Goal: Communication & Community: Answer question/provide support

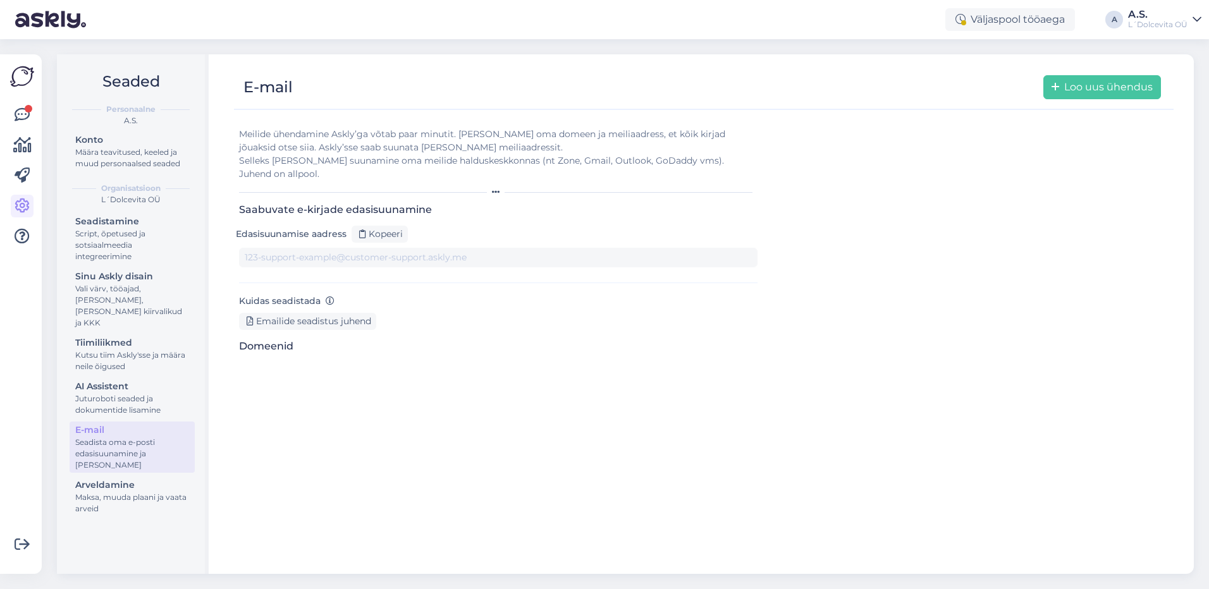
type input "[DOMAIN_NAME][EMAIL_ADDRESS][DOMAIN_NAME]"
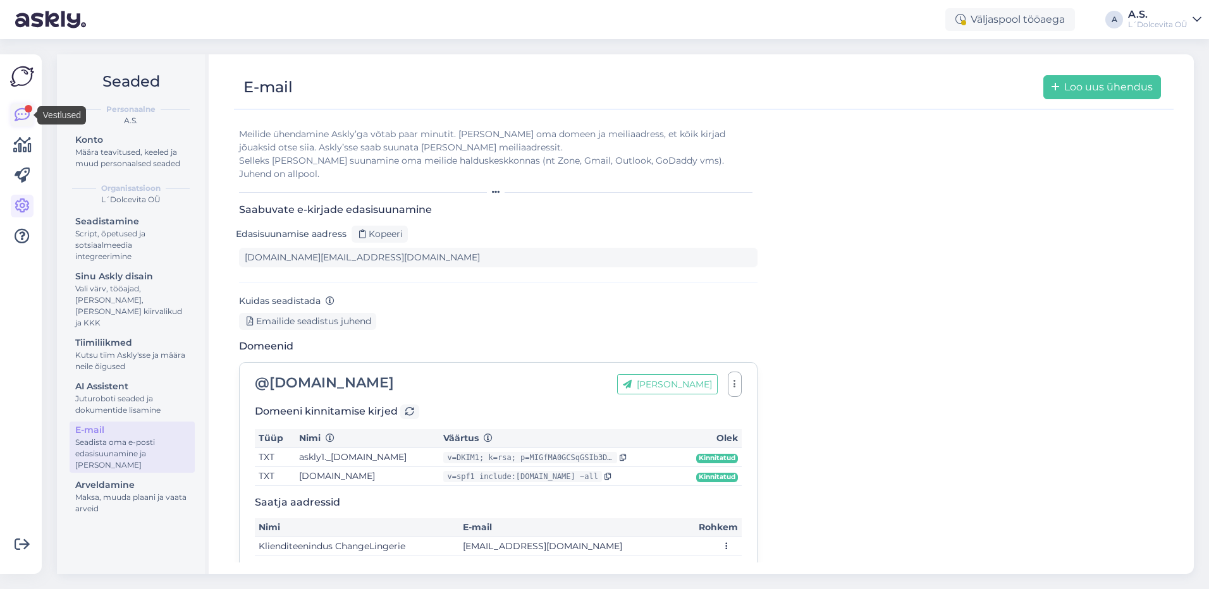
click at [18, 116] on icon at bounding box center [22, 114] width 15 height 15
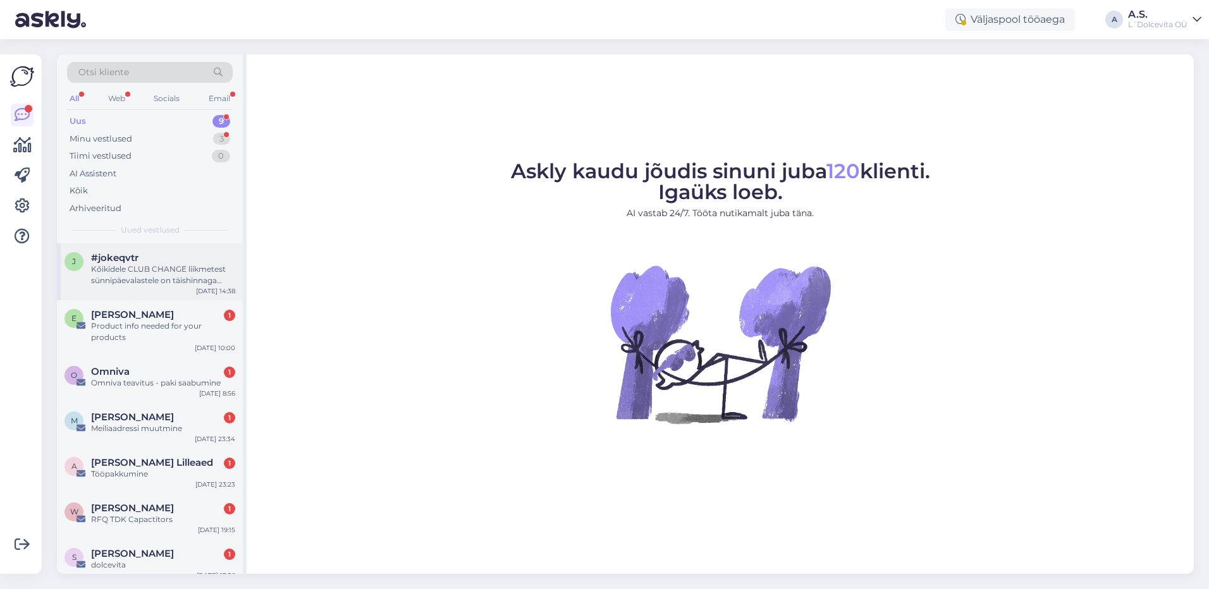
click at [127, 275] on div "Kõikidele CLUB CHANGE liikmetest sünnipäevalastele on täishinnaga tooted allahi…" at bounding box center [163, 275] width 144 height 23
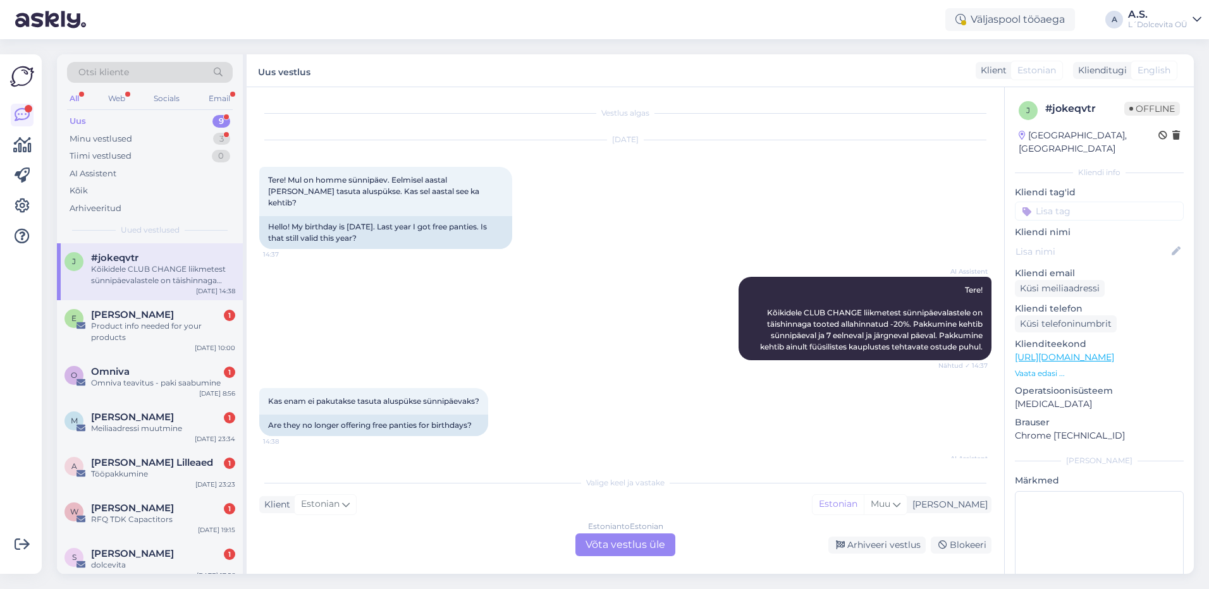
scroll to position [69, 0]
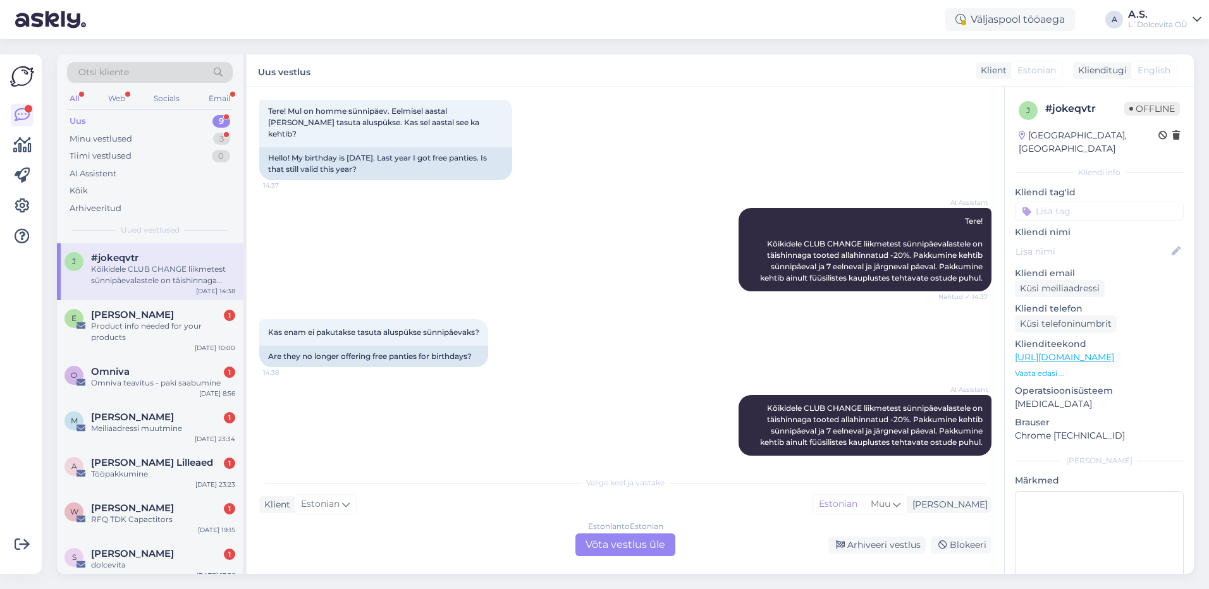
click at [624, 549] on div "Estonian to Estonian Võta vestlus üle" at bounding box center [625, 544] width 100 height 23
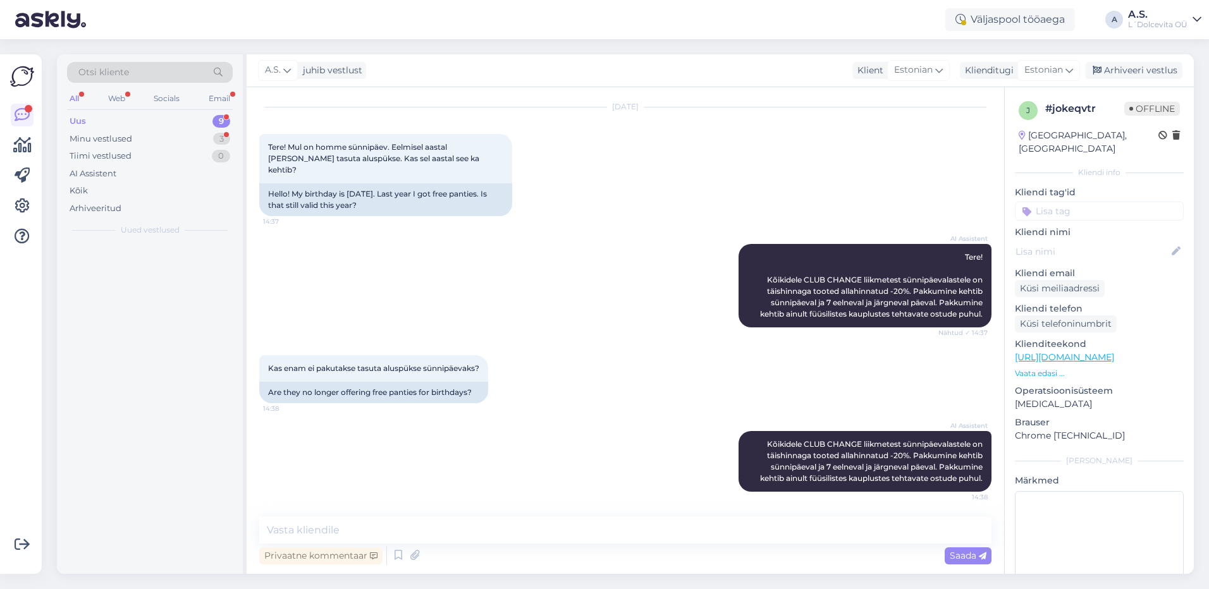
scroll to position [21, 0]
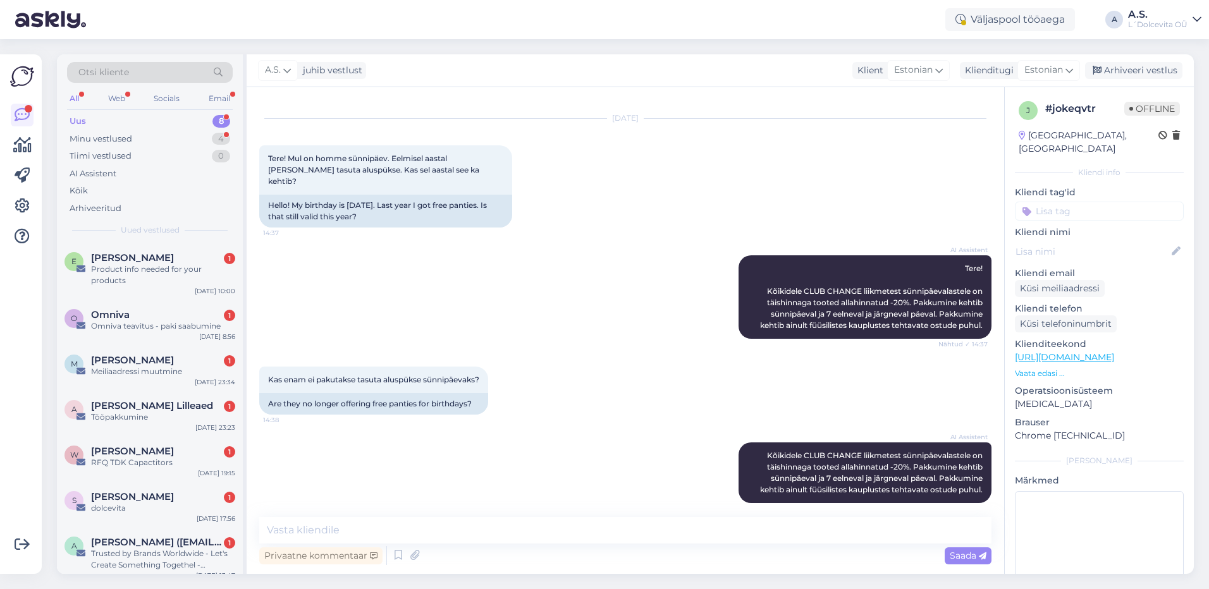
click at [624, 549] on div "Privaatne kommentaar Saada" at bounding box center [625, 556] width 732 height 24
click at [583, 528] on textarea at bounding box center [625, 530] width 732 height 27
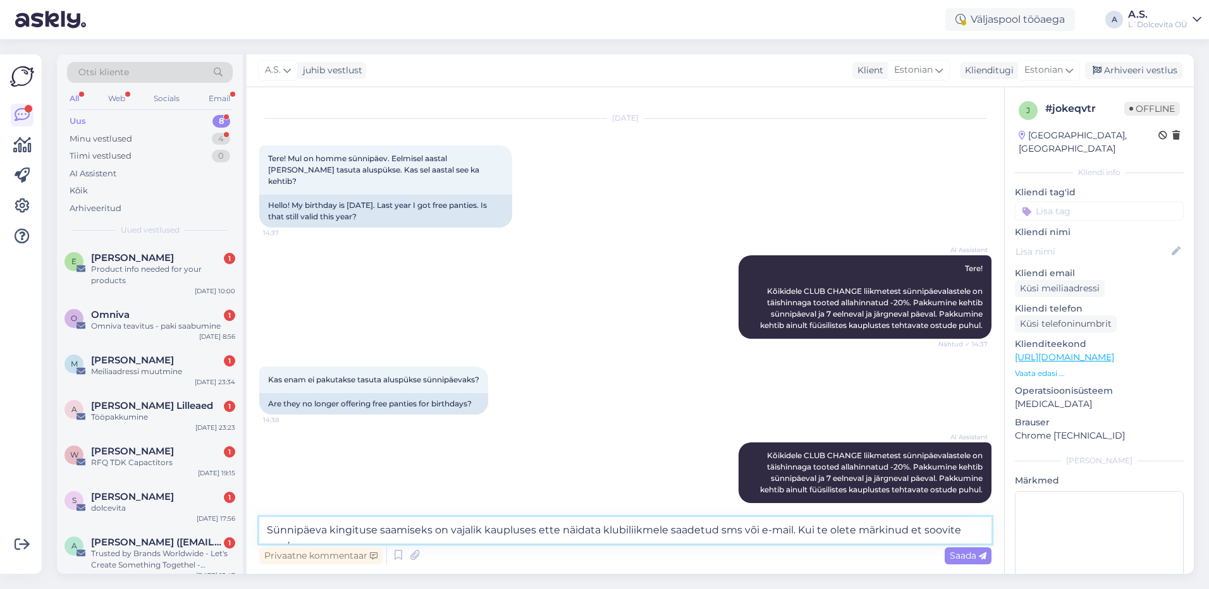
scroll to position [37, 0]
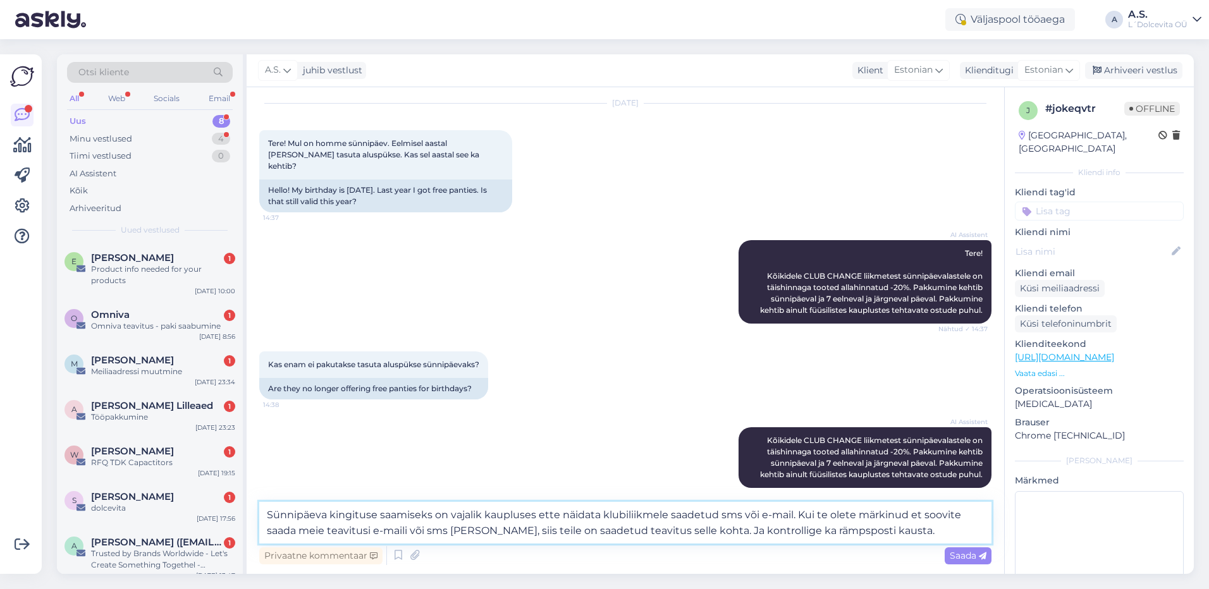
click at [379, 514] on textarea "Sünnipäeva kingituse saamiseks on vajalik kaupluses ette näidata klubiliikmele …" at bounding box center [625, 523] width 732 height 42
click at [265, 510] on textarea "Sünnipäeva kingituse saamiseks on vajalik kaupluses ette näidata klubiliikmele …" at bounding box center [625, 523] width 732 height 42
click at [907, 518] on textarea "Sünnipäeva kingituse saamiseks on vajalik kaupluses ette näidata klubiliikmele …" at bounding box center [625, 523] width 732 height 42
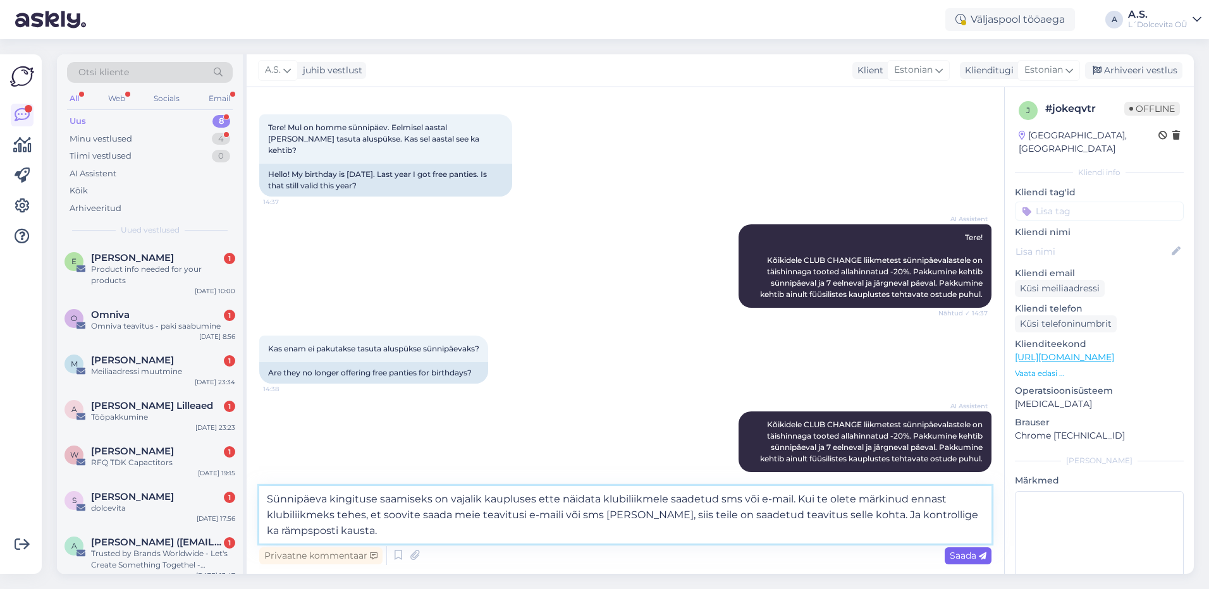
type textarea "Sünnipäeva kingituse saamiseks on vajalik kaupluses ette näidata klubiliikmele …"
click at [953, 559] on span "Saada" at bounding box center [967, 555] width 37 height 11
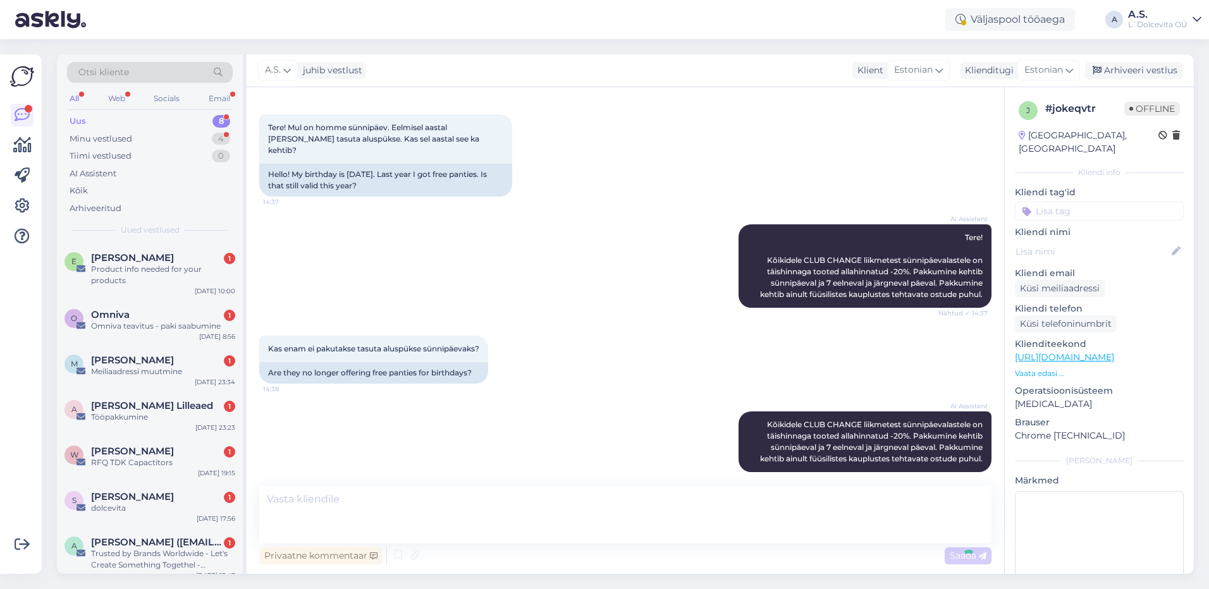
scroll to position [121, 0]
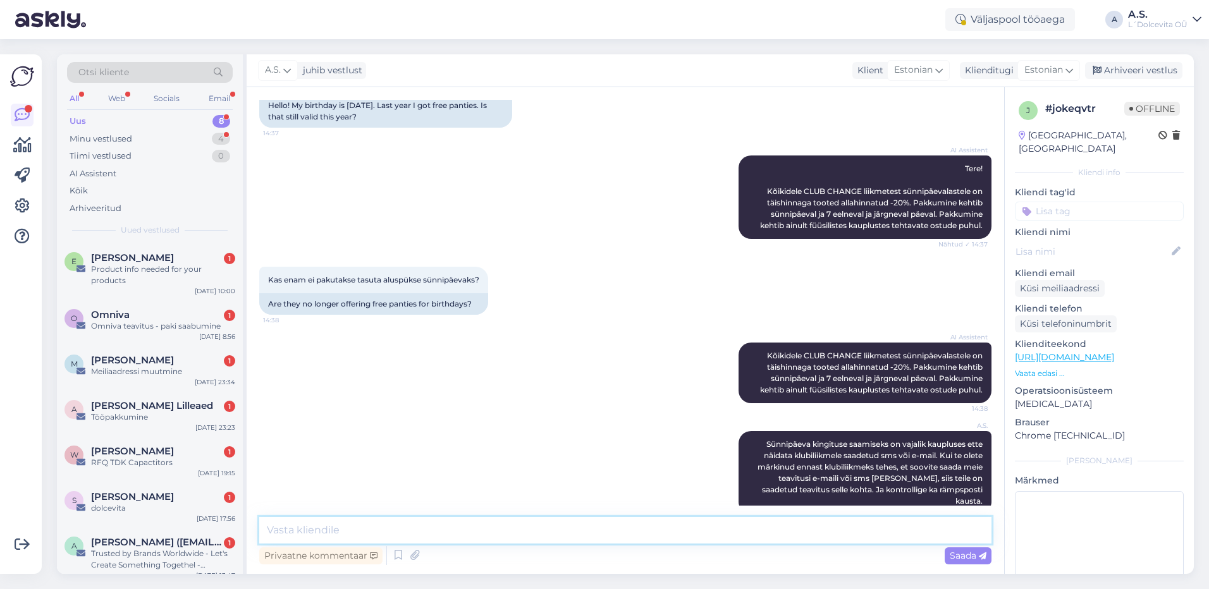
click at [365, 522] on textarea at bounding box center [625, 530] width 732 height 27
click at [157, 380] on div "M [PERSON_NAME] 1 Meiliaadressi muutmine [DATE] 23:34" at bounding box center [150, 369] width 186 height 46
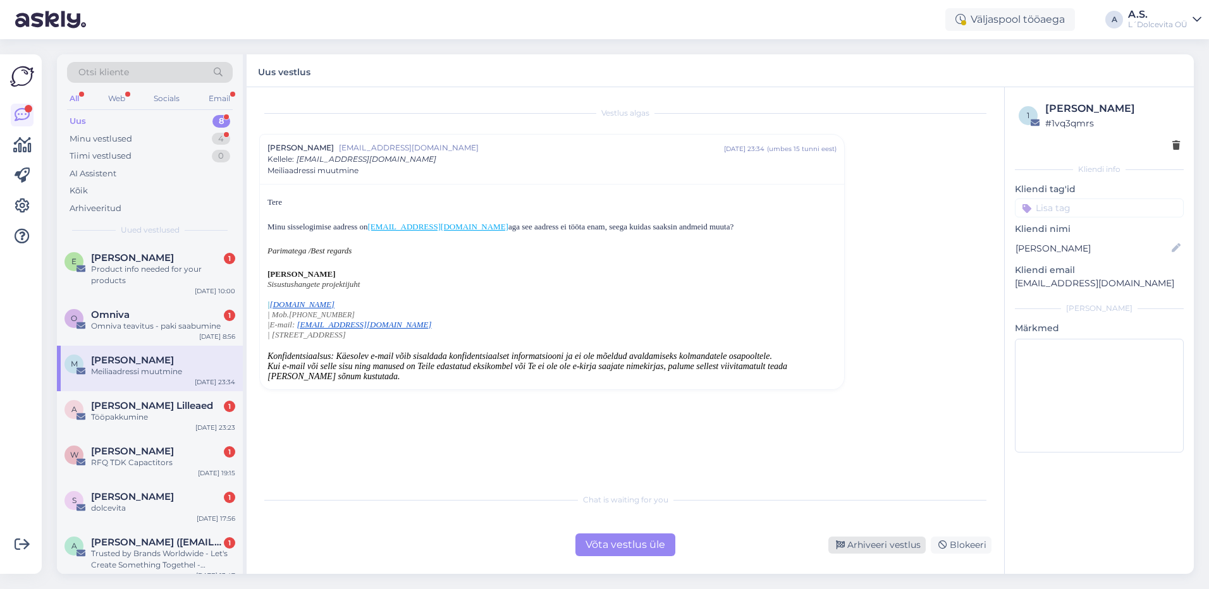
click at [863, 542] on div "Arhiveeri vestlus" at bounding box center [876, 545] width 97 height 17
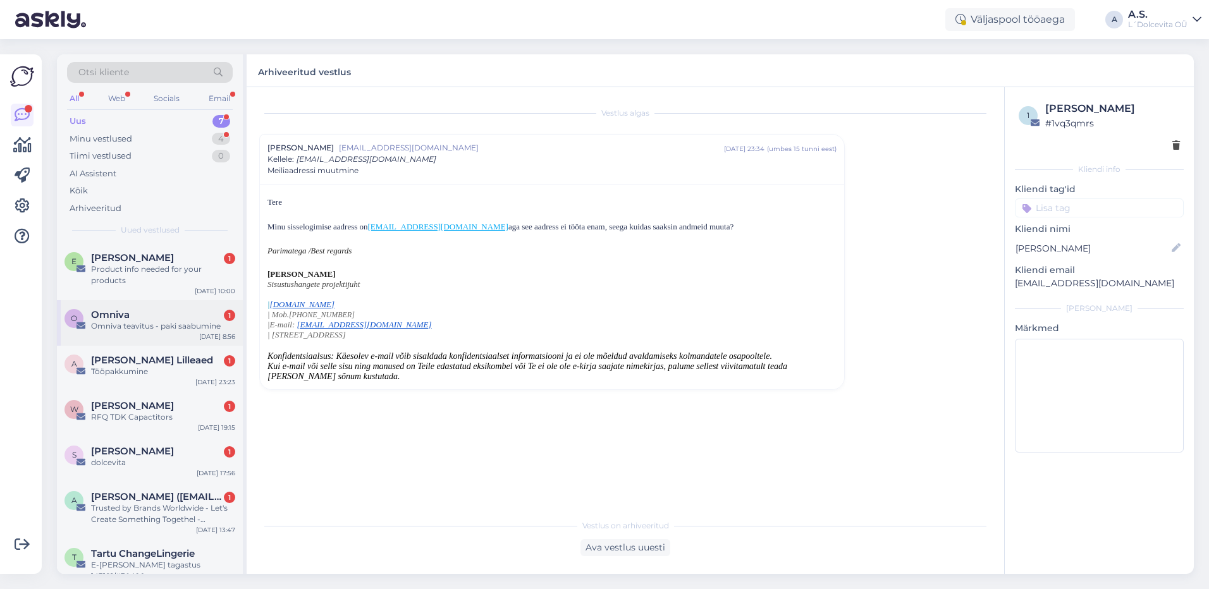
click at [182, 326] on div "Omniva teavitus - paki saabumine" at bounding box center [163, 325] width 144 height 11
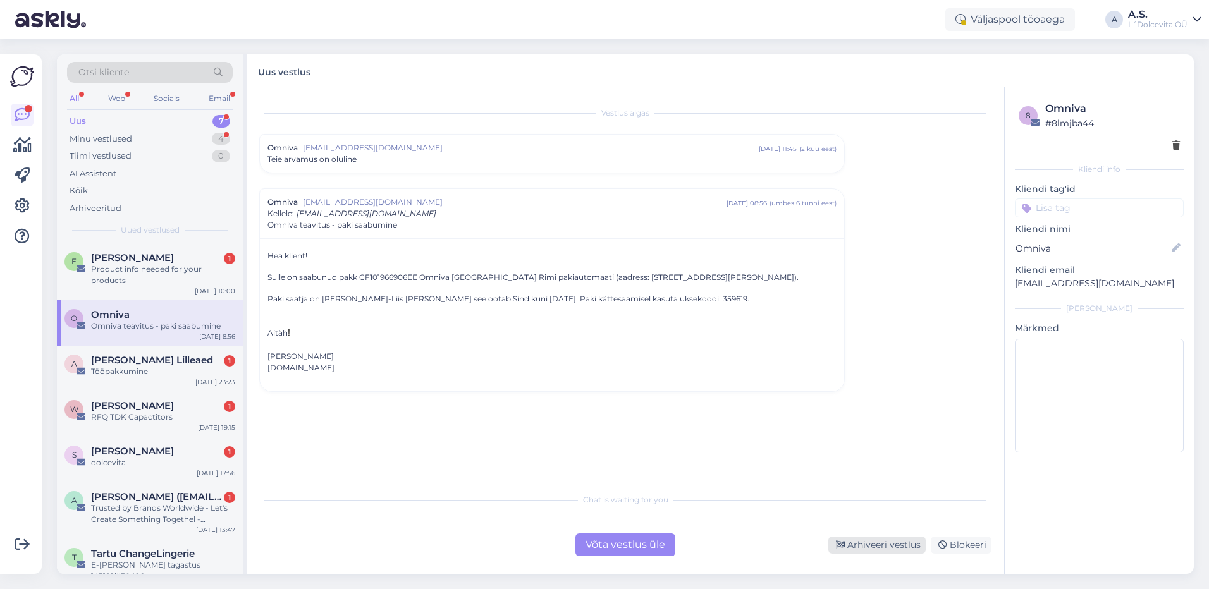
click at [891, 542] on div "Arhiveeri vestlus" at bounding box center [876, 545] width 97 height 17
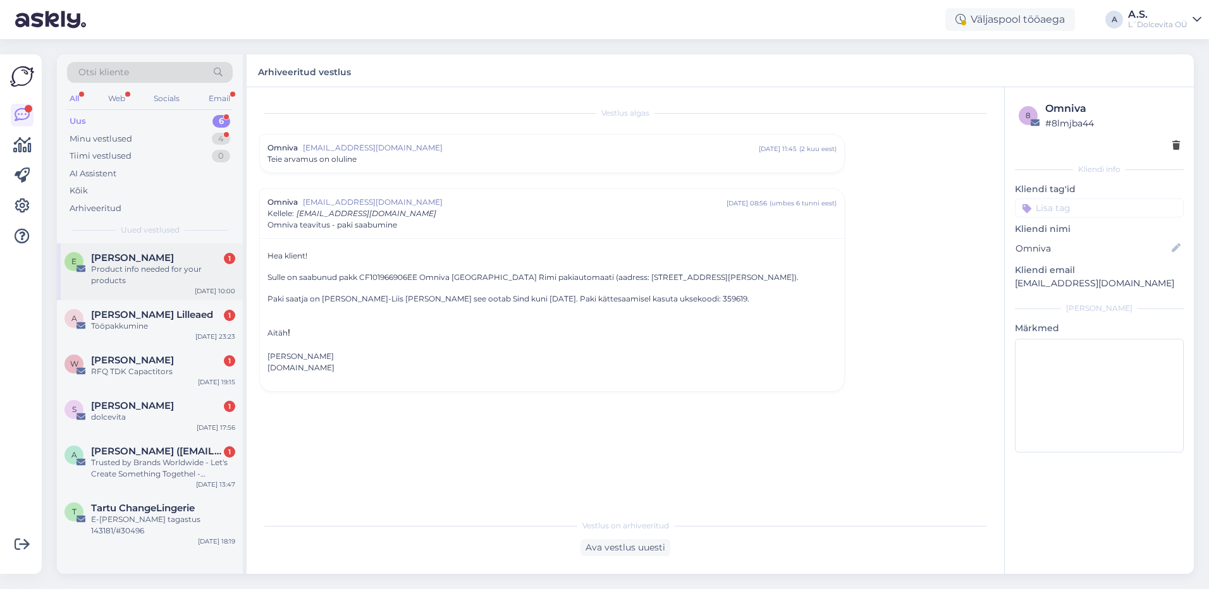
click at [149, 265] on div "Product info needed for your products" at bounding box center [163, 275] width 144 height 23
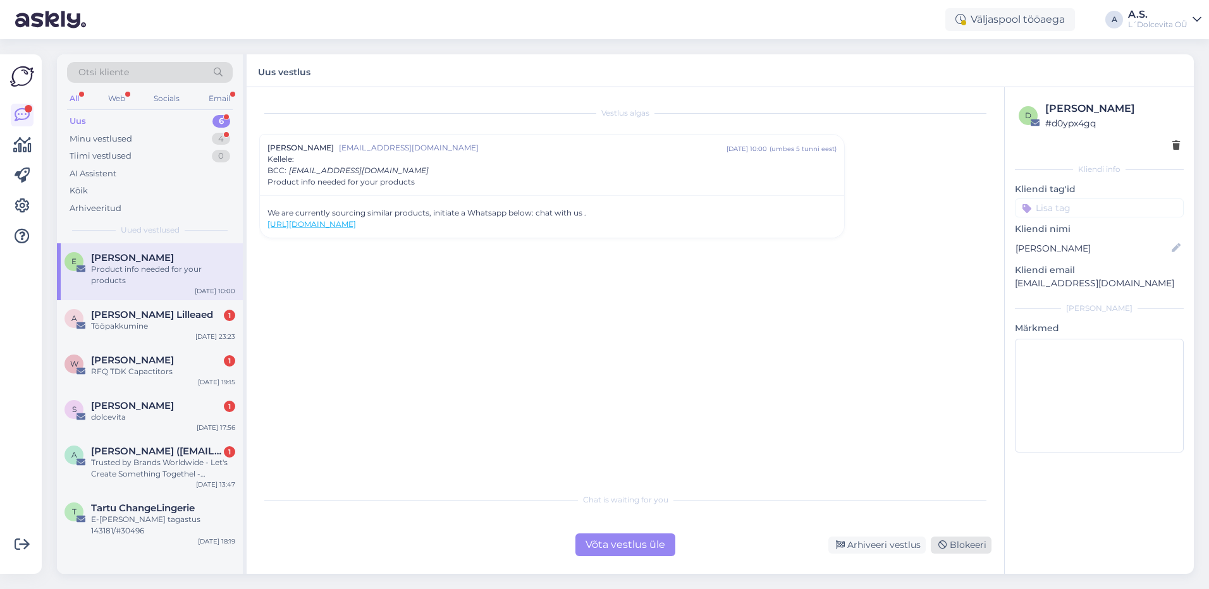
click at [965, 545] on div "Blokeeri" at bounding box center [960, 545] width 61 height 17
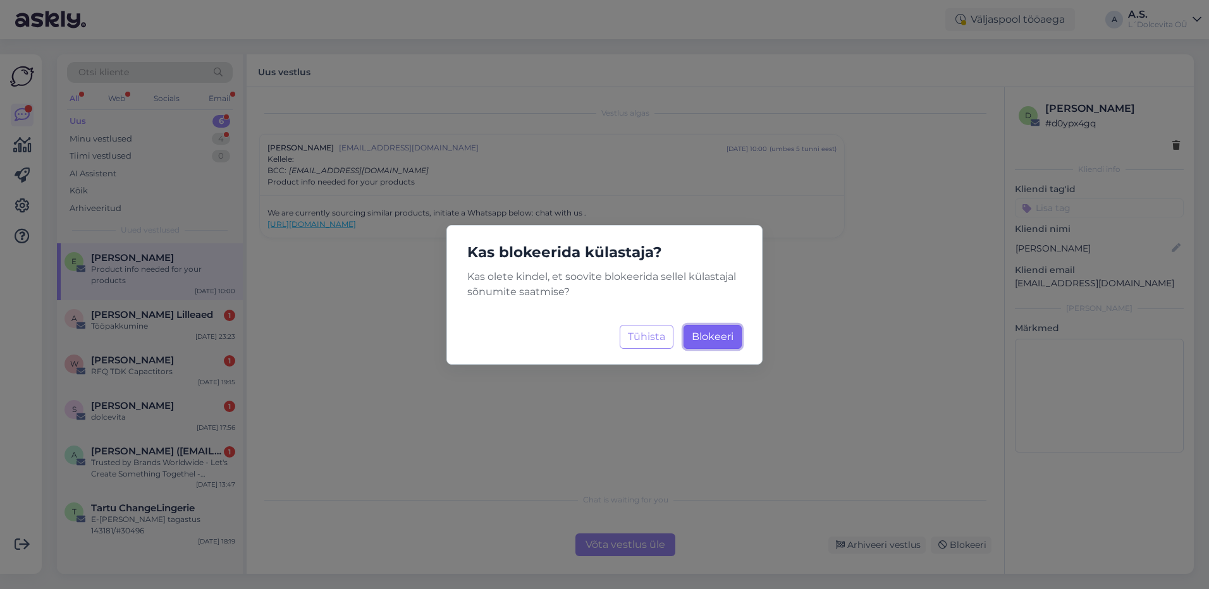
click at [717, 344] on button "Blokeeri Laadimine..." at bounding box center [712, 337] width 58 height 24
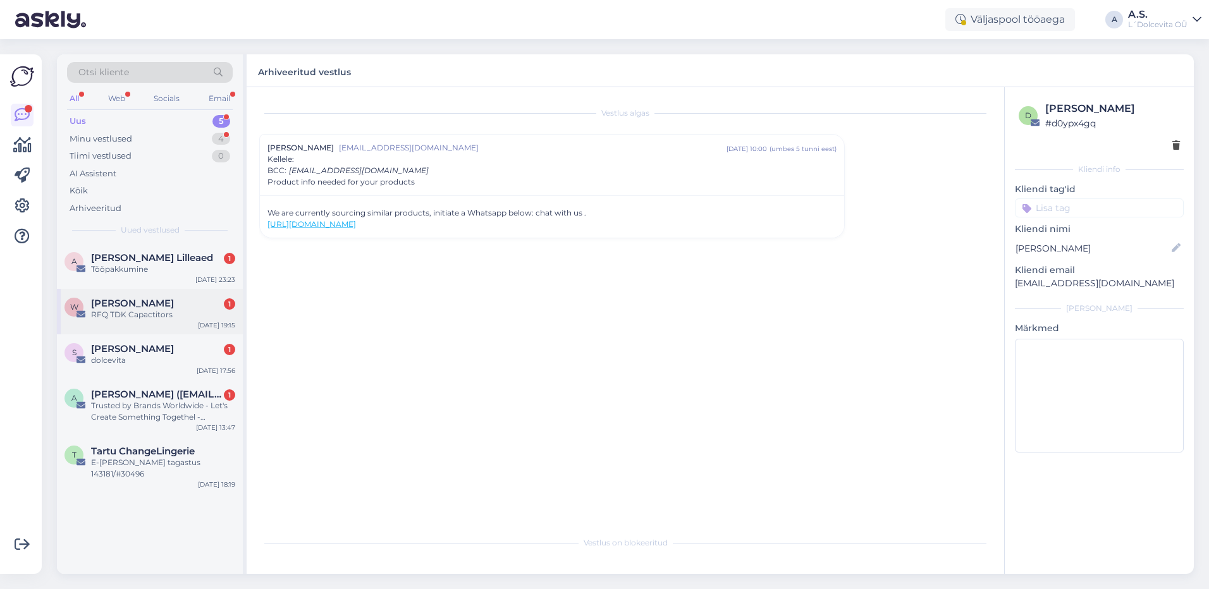
click at [203, 307] on div "whitney 1" at bounding box center [163, 303] width 144 height 11
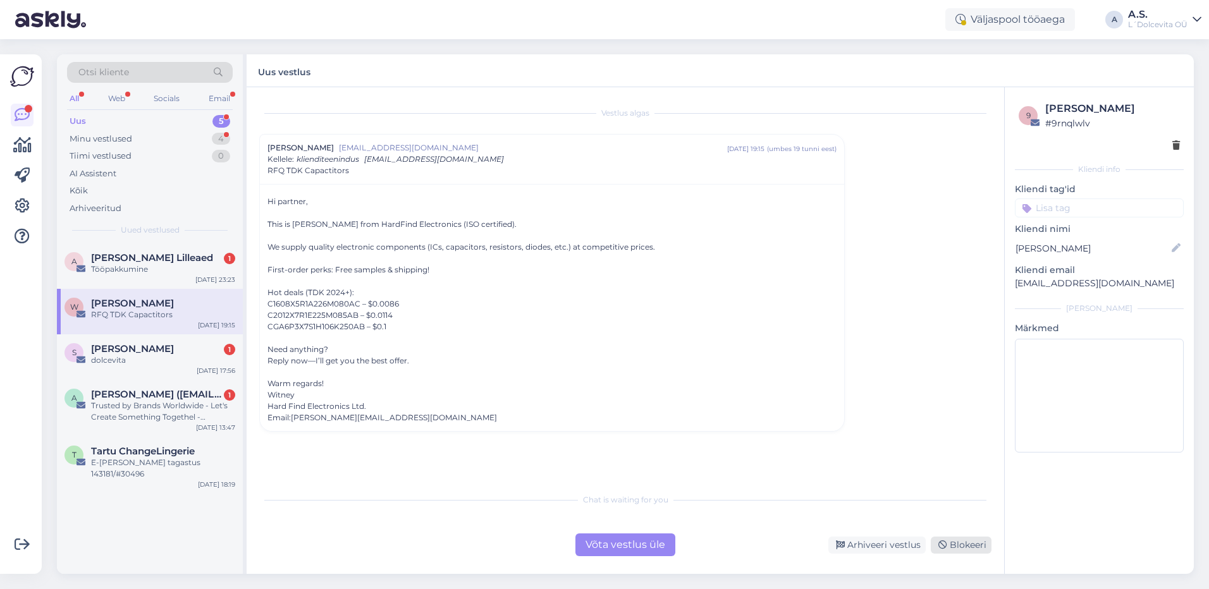
click at [959, 543] on div "Blokeeri" at bounding box center [960, 545] width 61 height 17
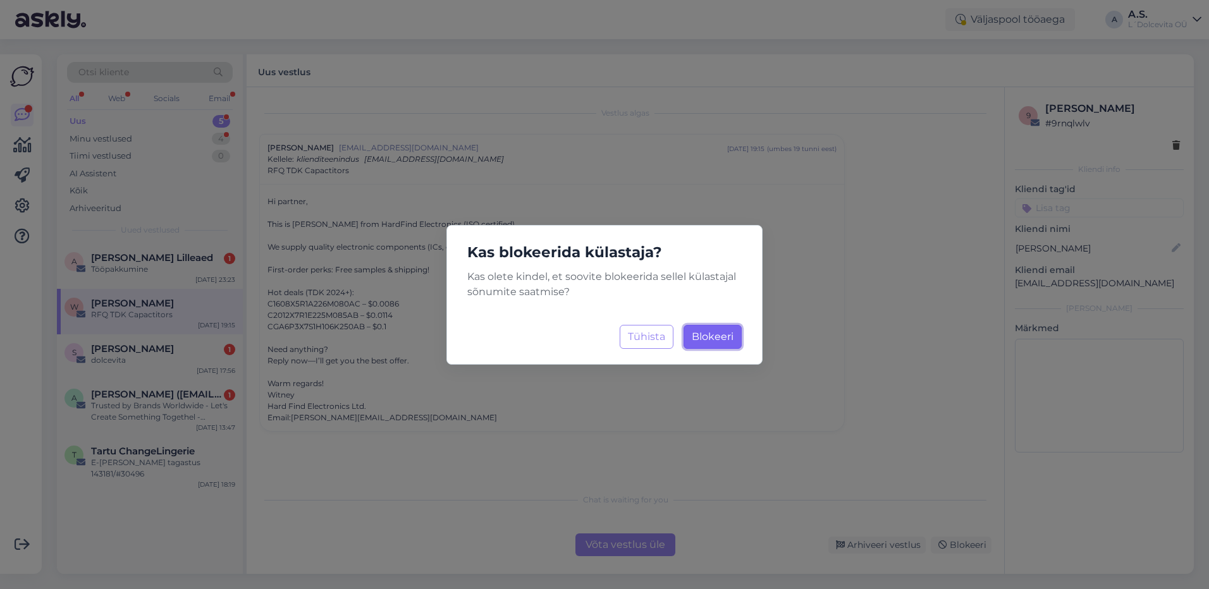
click at [717, 332] on span "Blokeeri" at bounding box center [712, 337] width 42 height 12
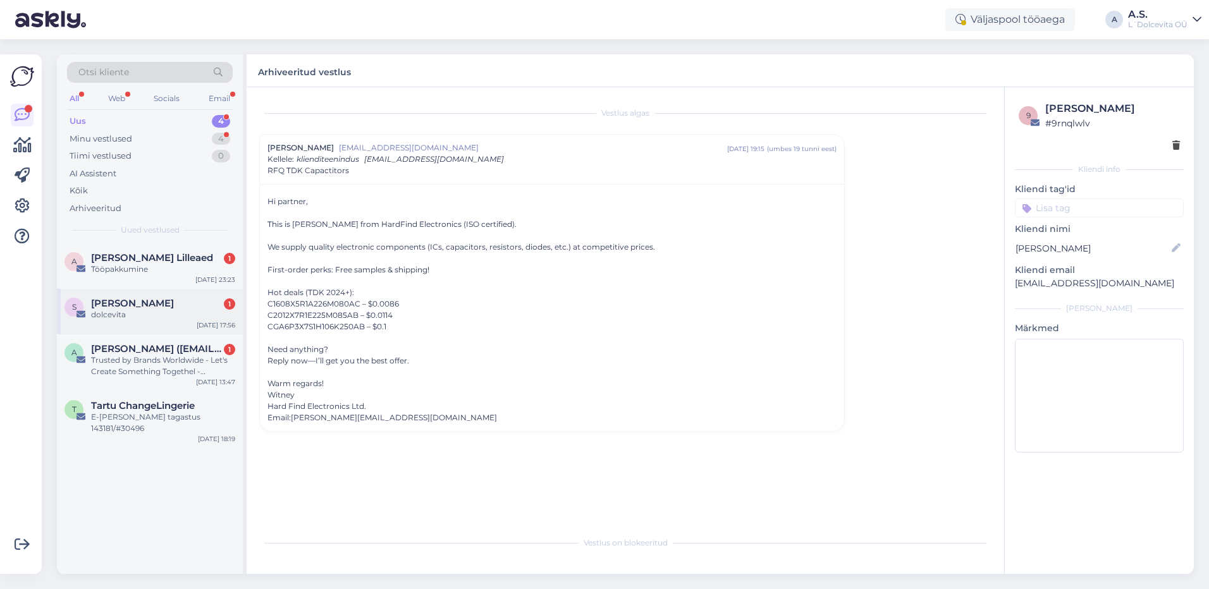
click at [181, 312] on div "dolcevita" at bounding box center [163, 314] width 144 height 11
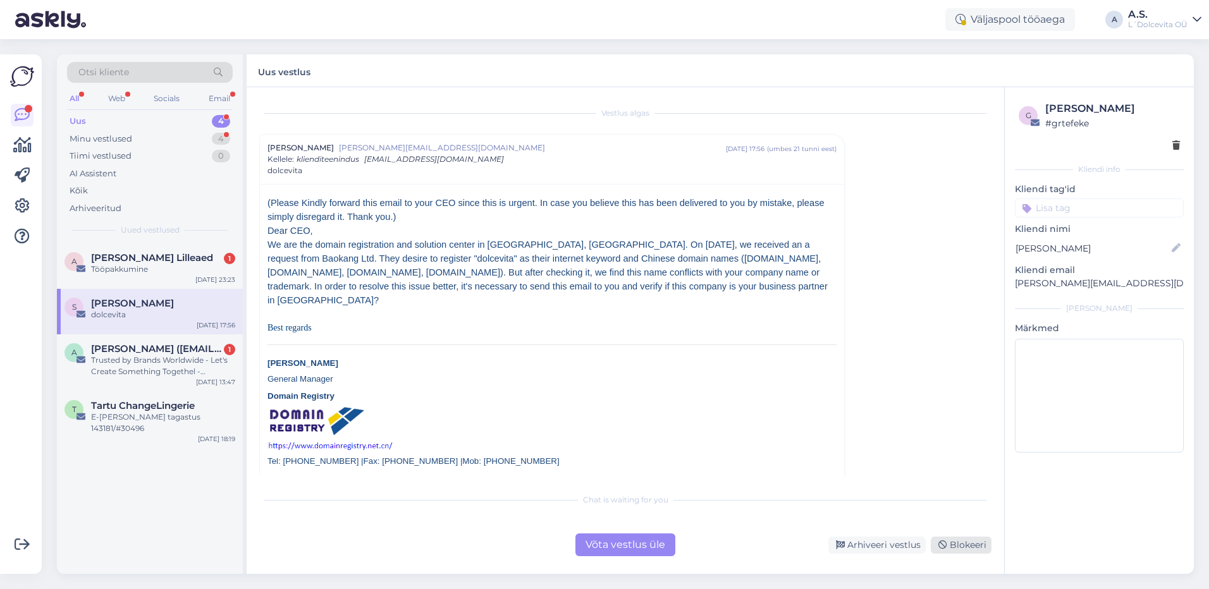
click at [970, 542] on div "Blokeeri" at bounding box center [960, 545] width 61 height 17
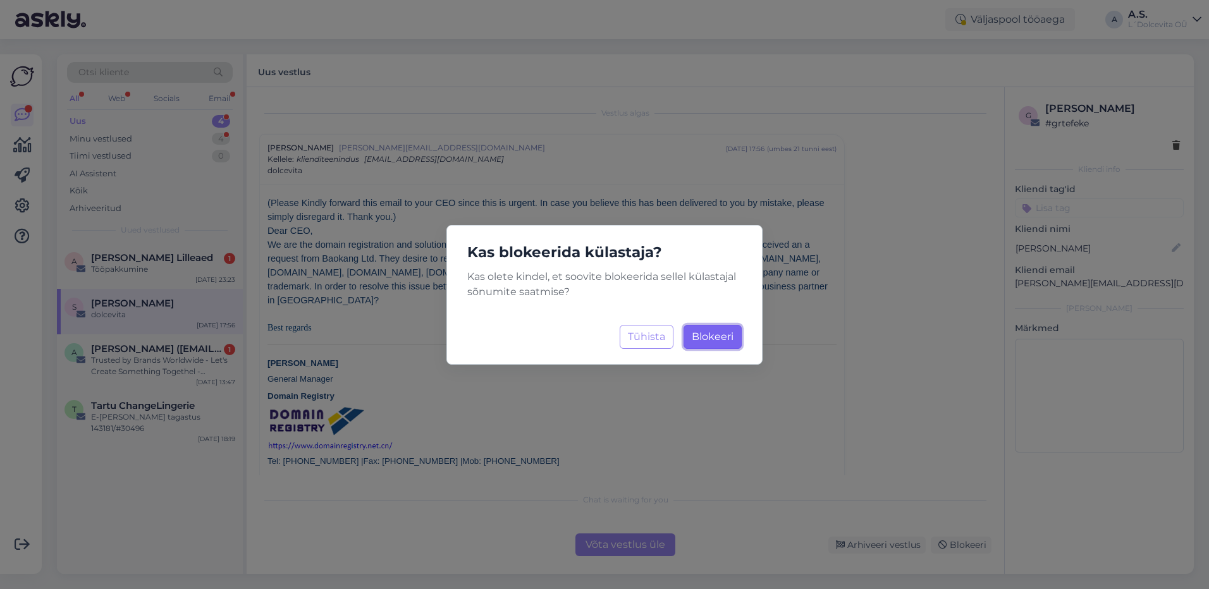
click at [712, 342] on span "Blokeeri" at bounding box center [712, 337] width 42 height 12
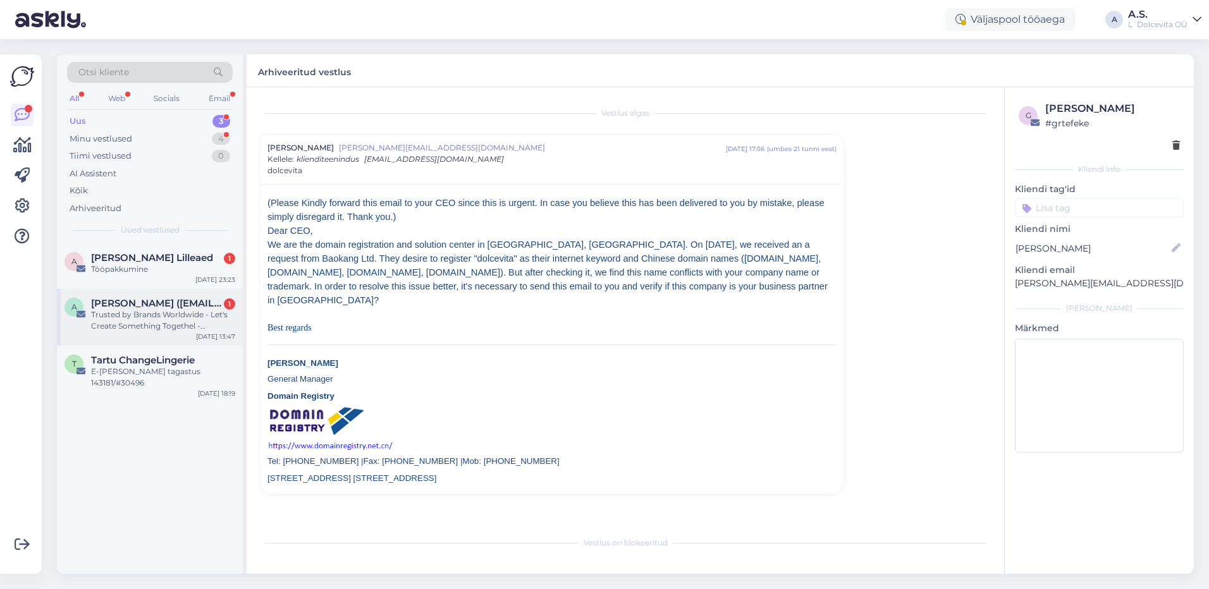
click at [231, 327] on div "Trusted by Brands Worldwide - Let's Create Something Togethel - <18:46:42.228 […" at bounding box center [163, 320] width 144 height 23
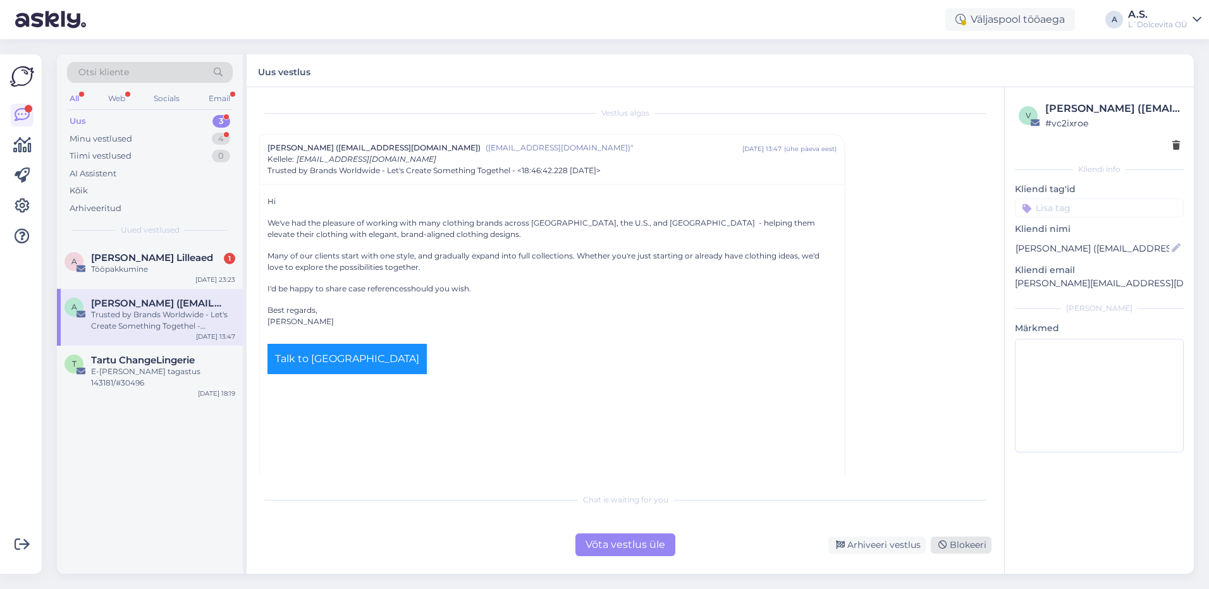
click at [965, 545] on div "Blokeeri" at bounding box center [960, 545] width 61 height 17
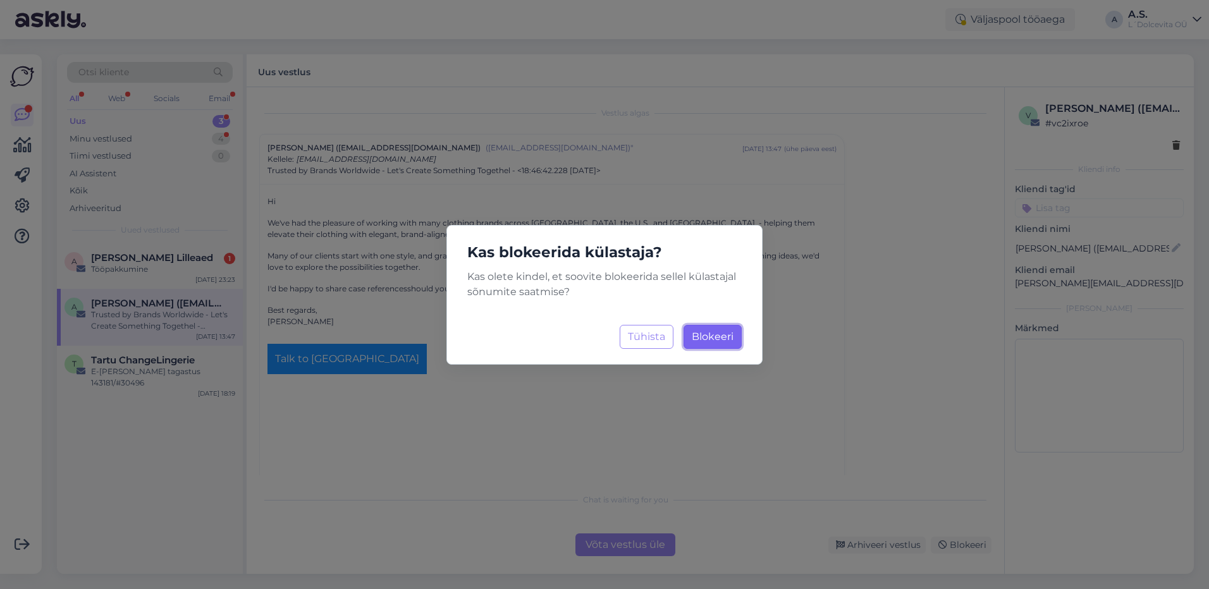
click at [717, 337] on span "Blokeeri" at bounding box center [712, 337] width 42 height 12
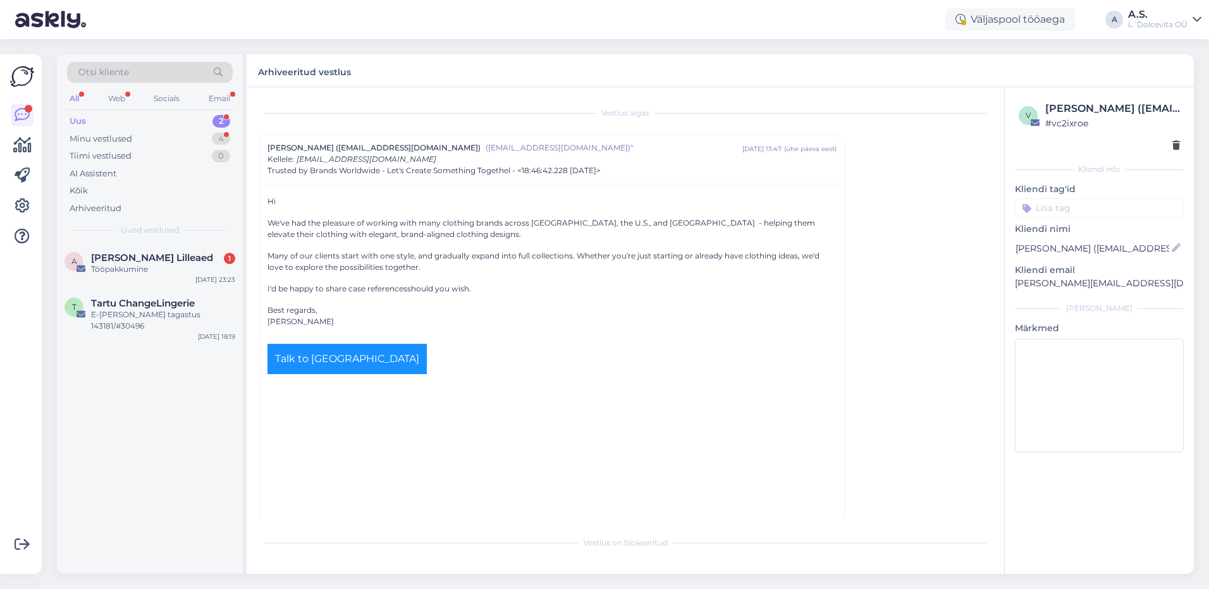
scroll to position [34, 0]
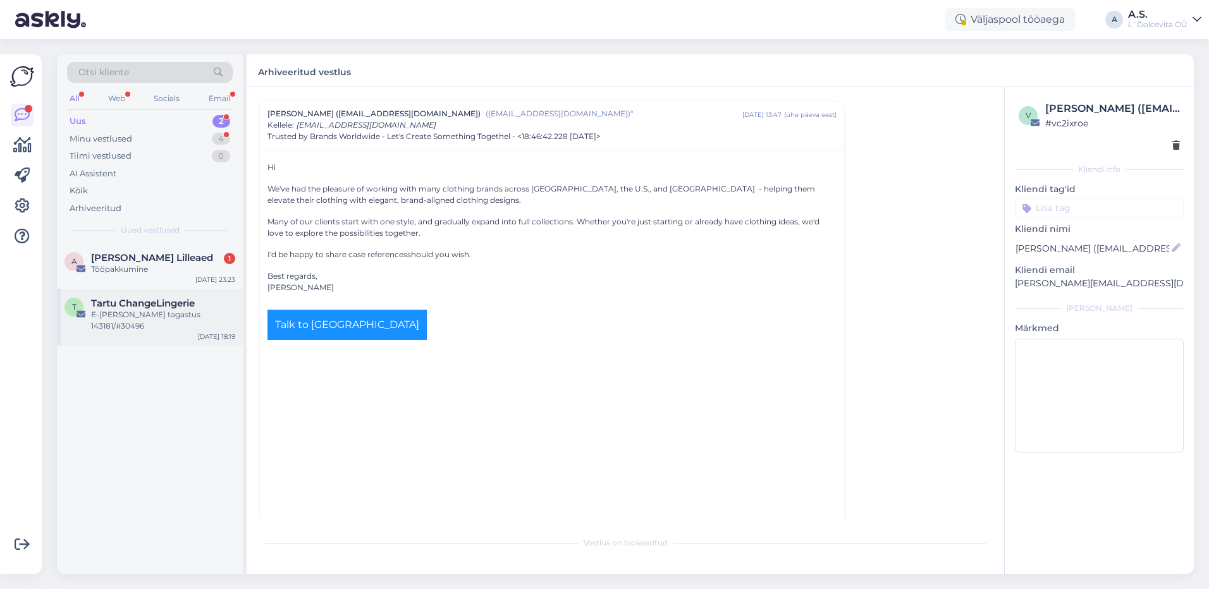
click at [145, 306] on span "Tartu ChangeLingerie" at bounding box center [143, 303] width 104 height 11
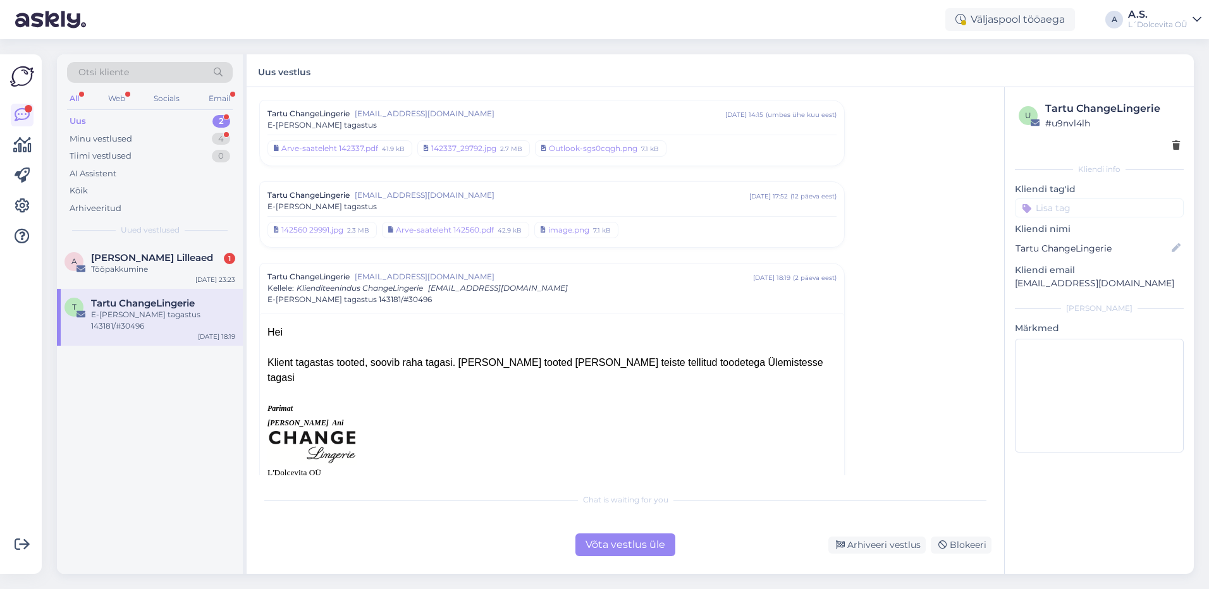
scroll to position [0, 0]
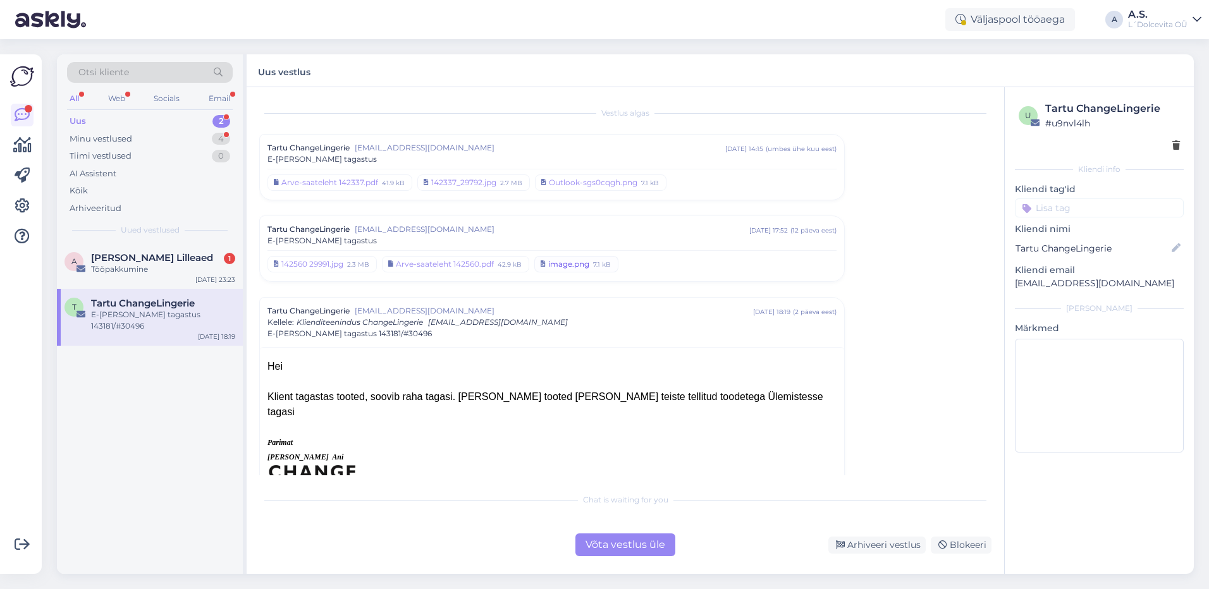
click at [560, 262] on div "image.png" at bounding box center [568, 264] width 41 height 11
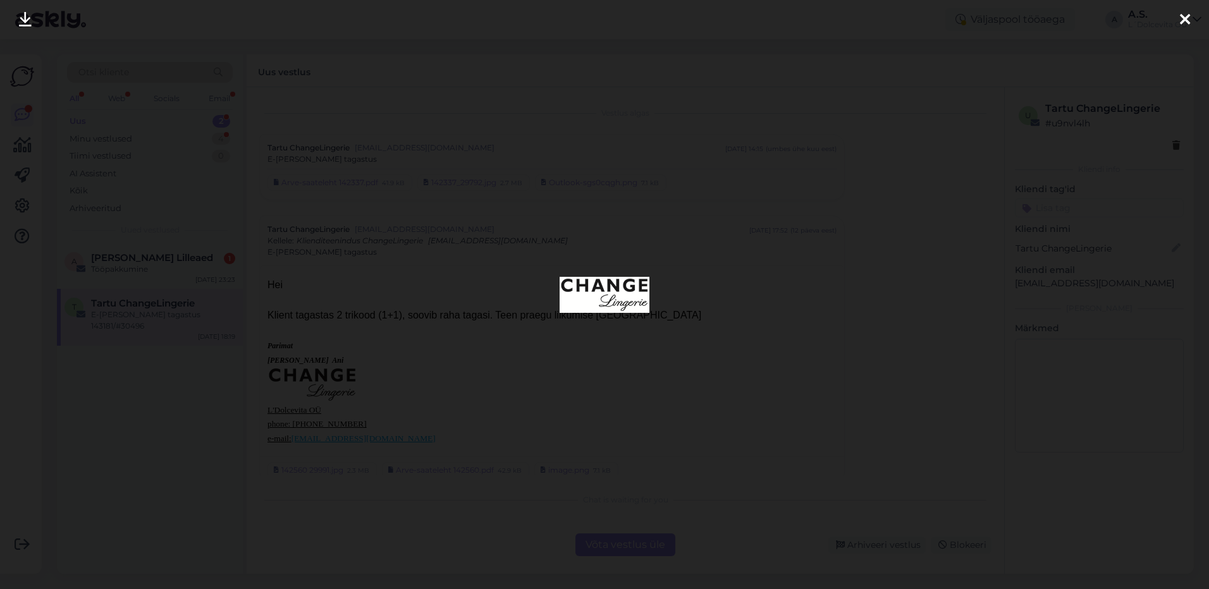
click at [1184, 22] on icon at bounding box center [1184, 20] width 10 height 16
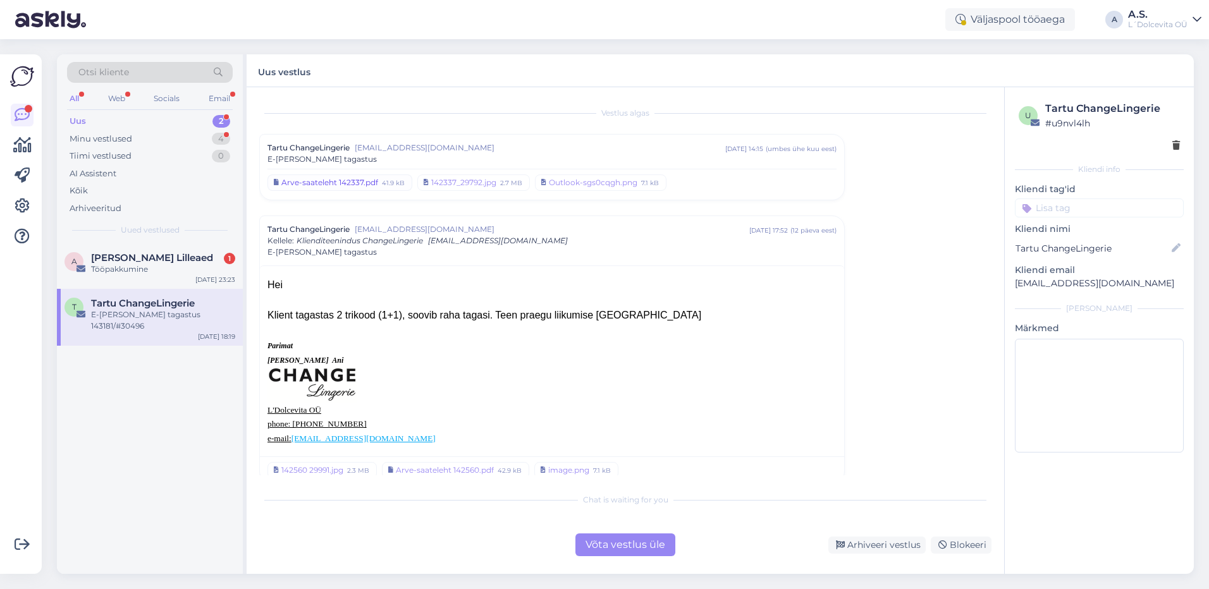
click at [303, 186] on div "Arve-saateleht 142337.pdf" at bounding box center [329, 182] width 97 height 11
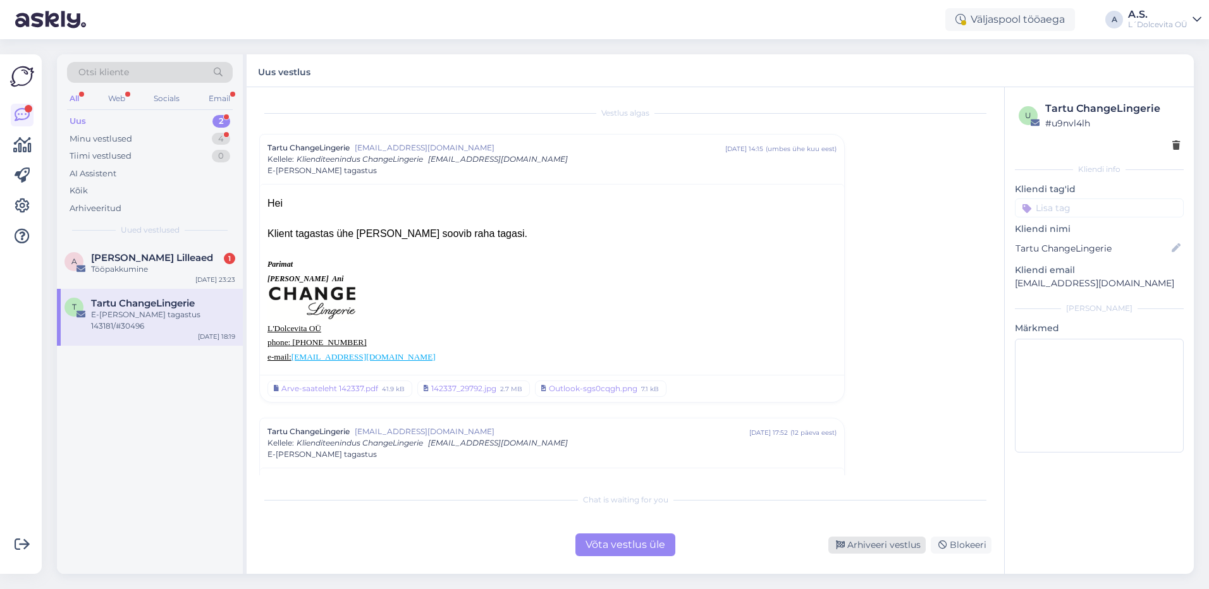
click at [884, 545] on div "Arhiveeri vestlus" at bounding box center [876, 545] width 97 height 17
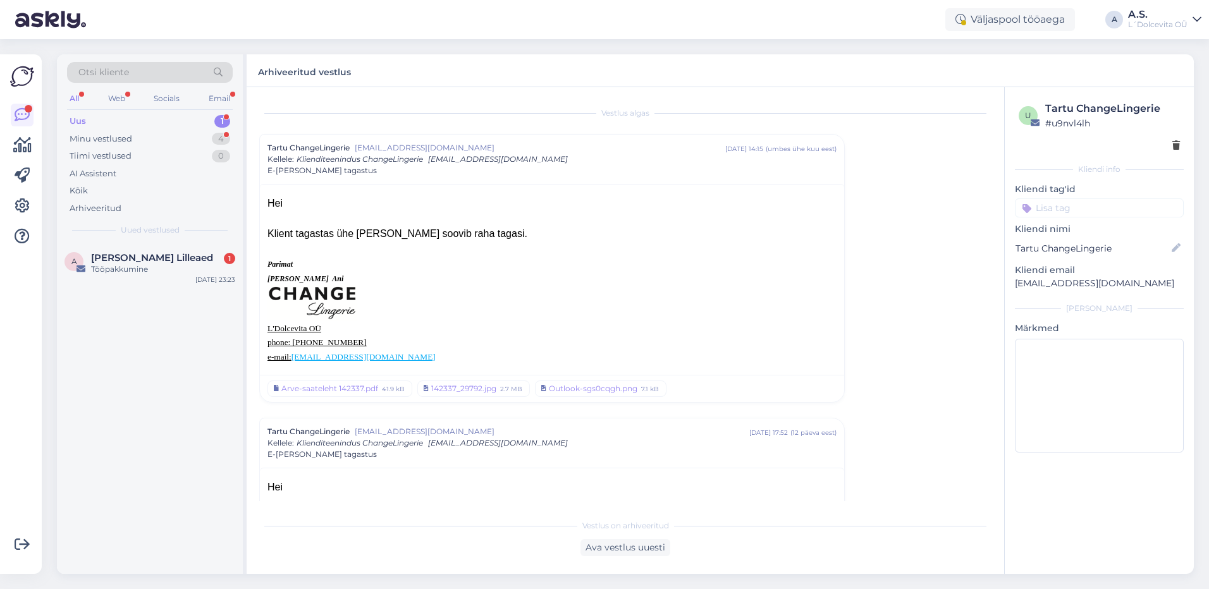
scroll to position [477, 0]
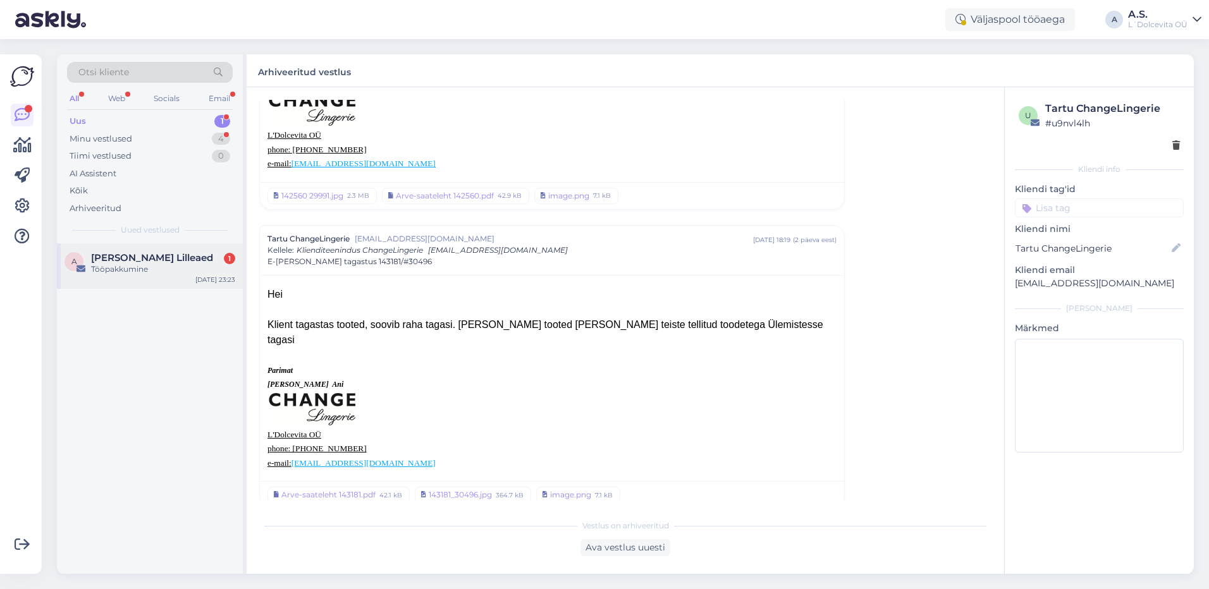
click at [162, 264] on div "Tööpakkumine" at bounding box center [163, 269] width 144 height 11
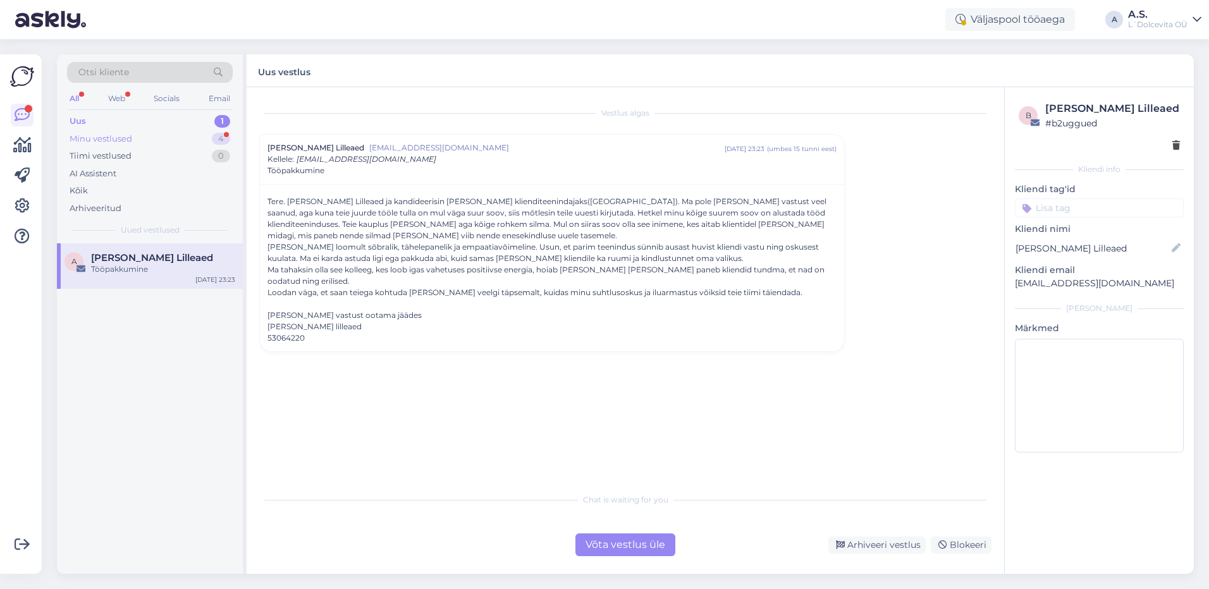
click at [135, 138] on div "Minu vestlused 4" at bounding box center [150, 139] width 166 height 18
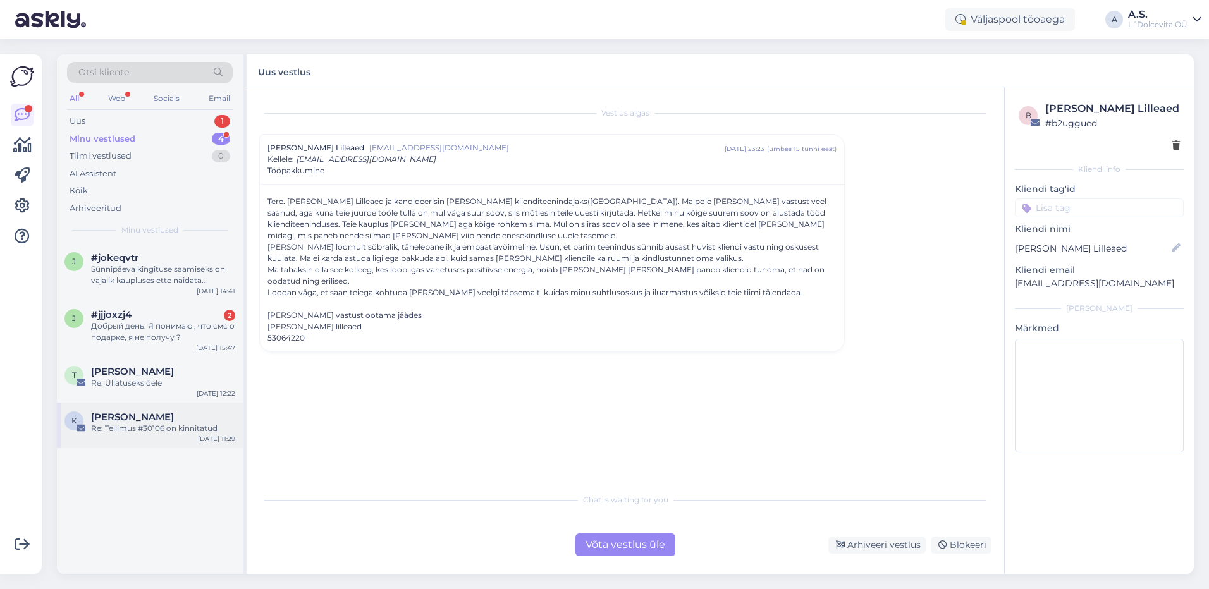
click at [120, 417] on span "[PERSON_NAME]" at bounding box center [132, 416] width 83 height 11
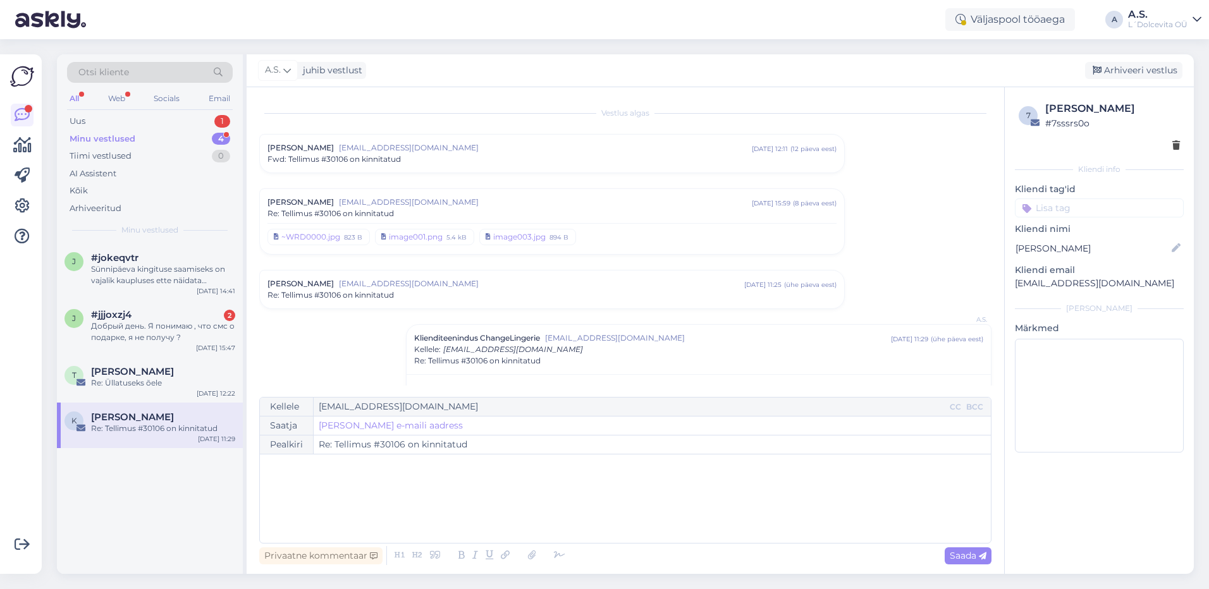
scroll to position [30, 0]
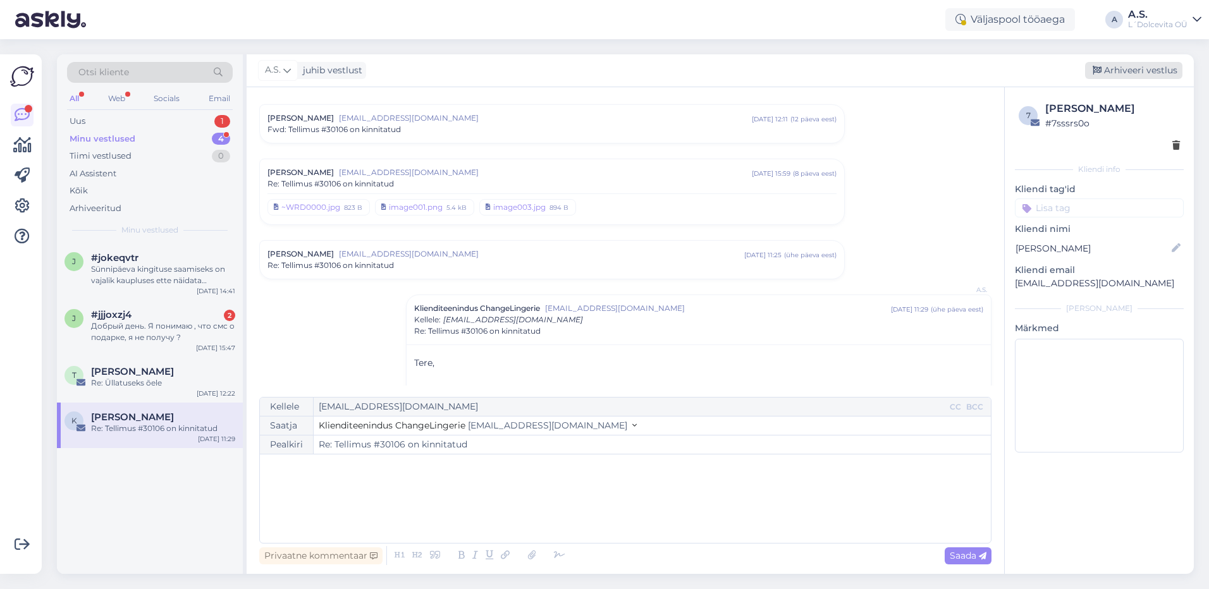
click at [1146, 71] on div "Arhiveeri vestlus" at bounding box center [1133, 70] width 97 height 17
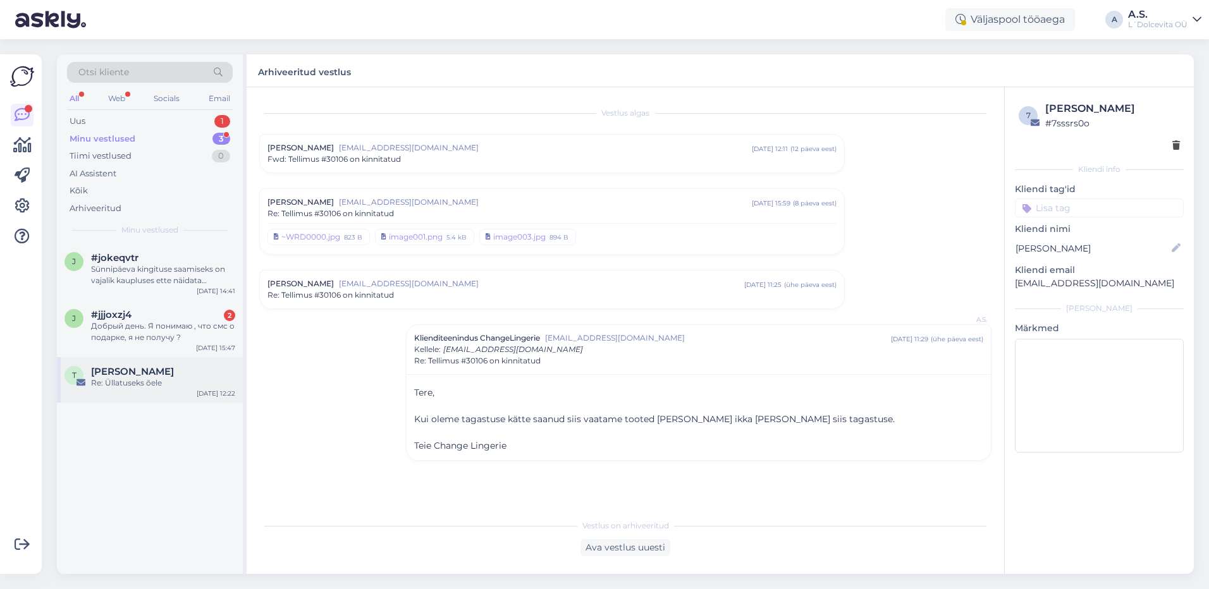
click at [173, 381] on div "Re: Üllatuseks õele" at bounding box center [163, 382] width 144 height 11
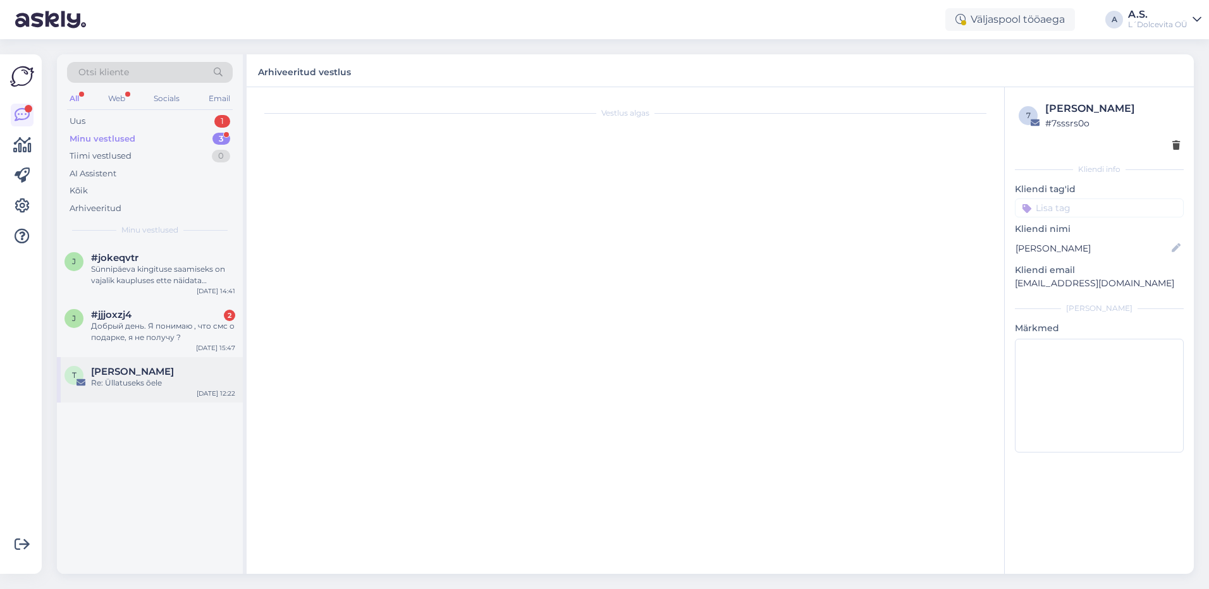
scroll to position [57, 0]
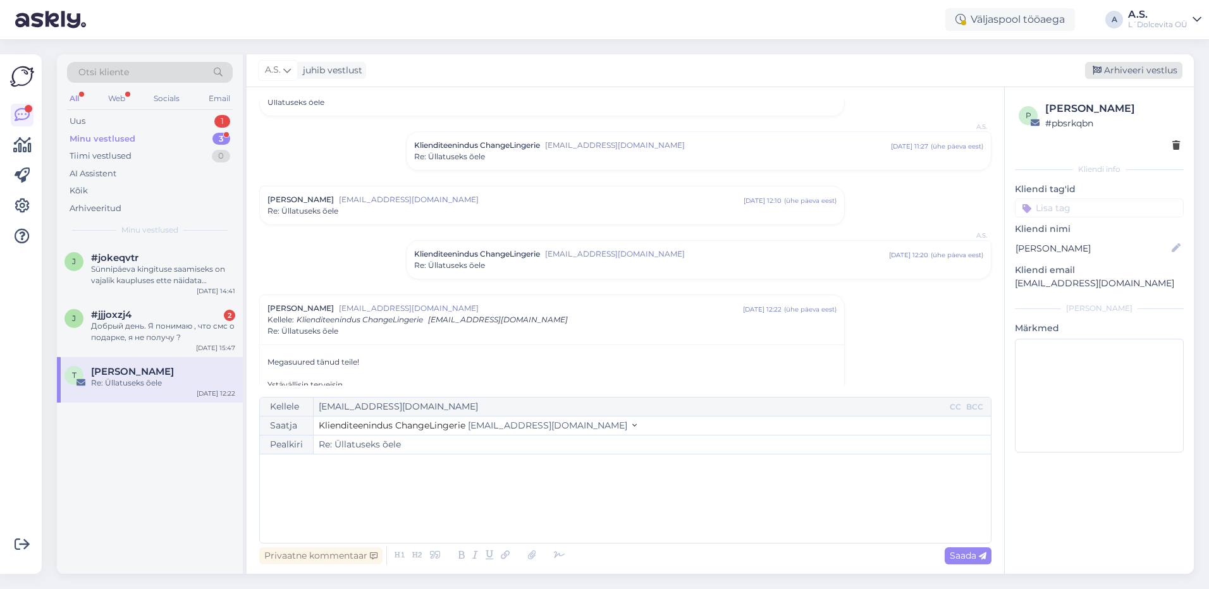
click at [1164, 70] on div "Arhiveeri vestlus" at bounding box center [1133, 70] width 97 height 17
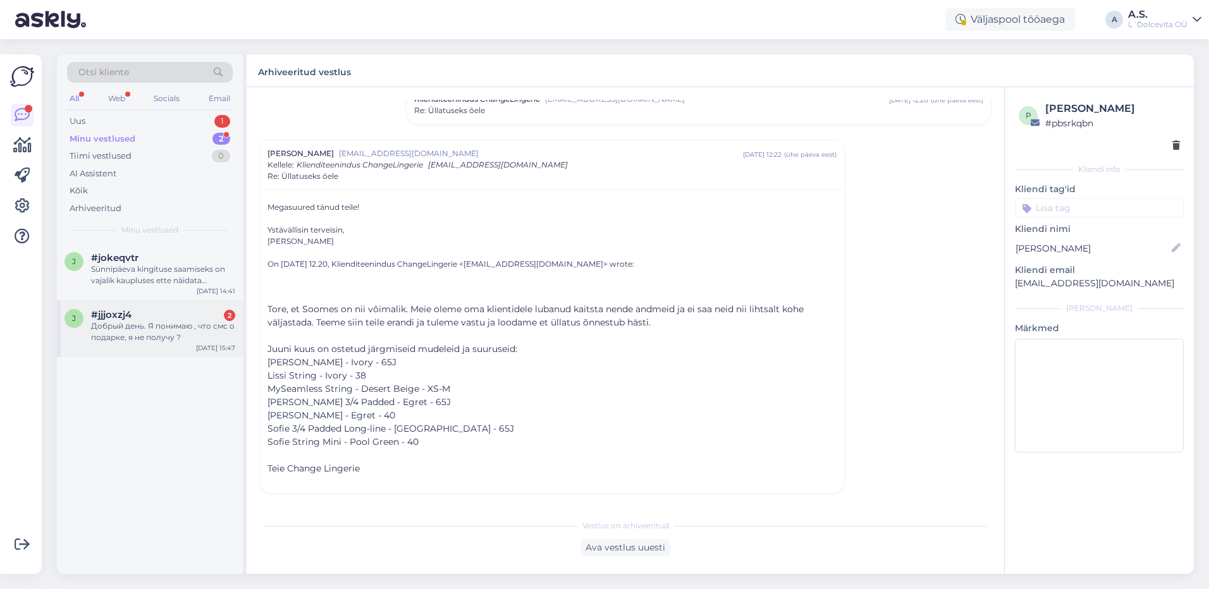
click at [118, 337] on div "Добрый день. Я понимаю , что смс о подарке, я не получу ?" at bounding box center [163, 331] width 144 height 23
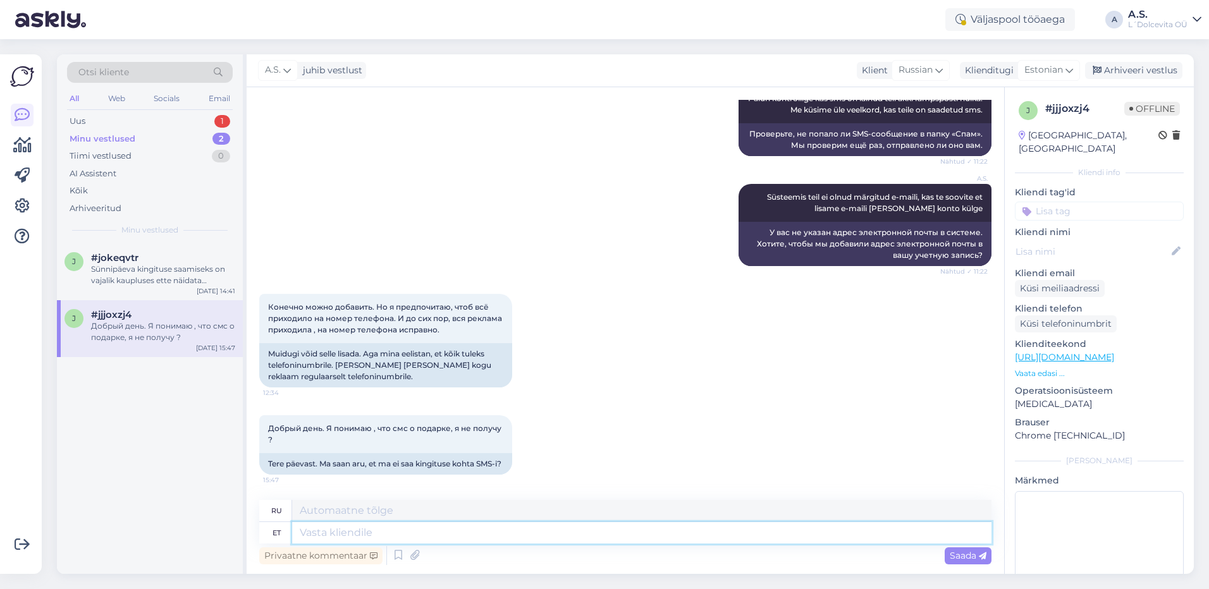
click at [356, 539] on textarea at bounding box center [641, 532] width 699 height 21
type textarea "Teile"
type textarea "Для тебя"
type textarea "Teile on s"
type textarea "У вас есть"
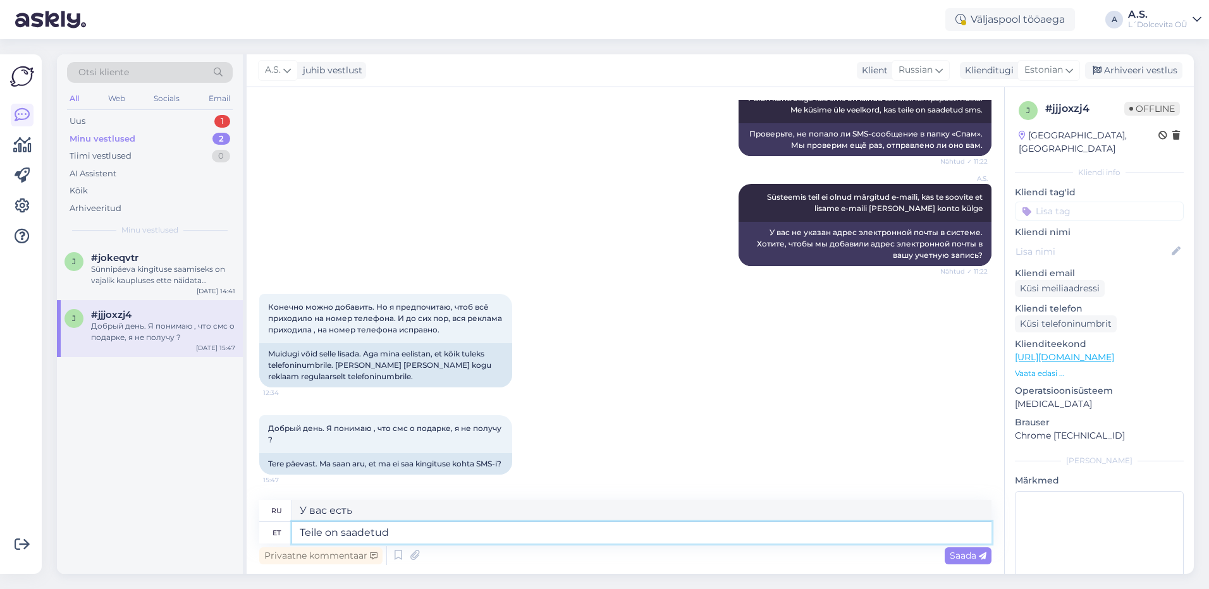
type textarea "Teile on saadetud"
type textarea "[PERSON_NAME] отправили"
type textarea "Teile on saadetud sms"
type textarea "Вам было отправлено SMS."
type textarea "Teile on saadetud sms augusti"
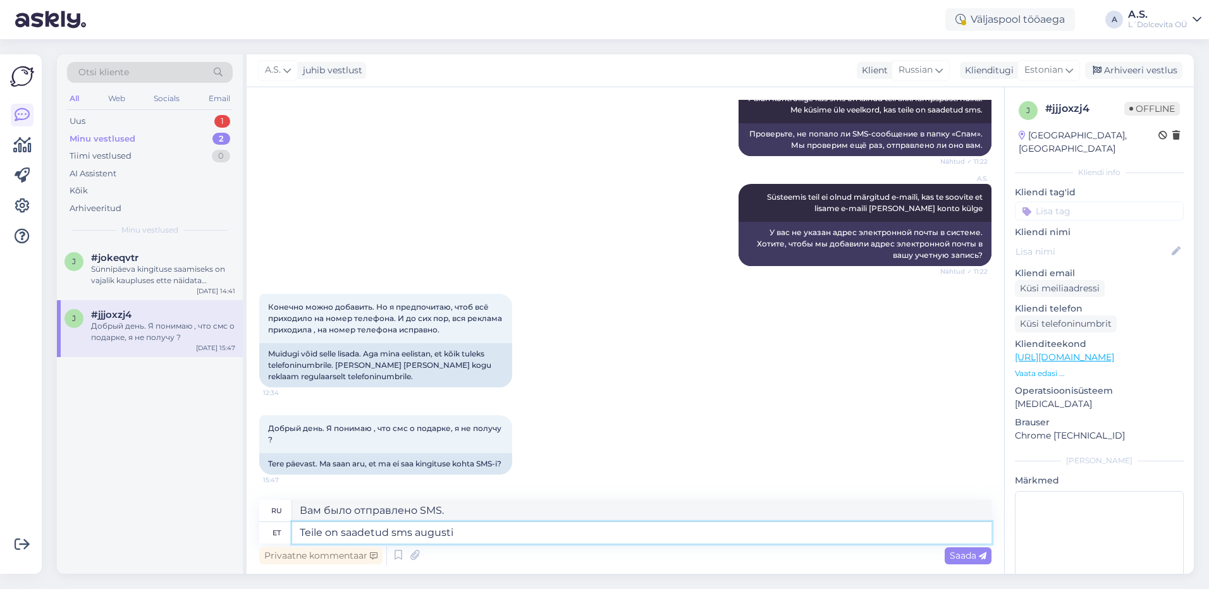
type textarea "Вам было отправлено SMS в августе"
type textarea "Teile on saadetud sms augusti alguses."
type textarea "Вам было отправлено SMS в начале августа."
type textarea "Teile on saadetud sms augusti alguses. Palun ko"
type textarea "Вам было отправлено SMS в начале августа. Пожалуйста, подтвердите."
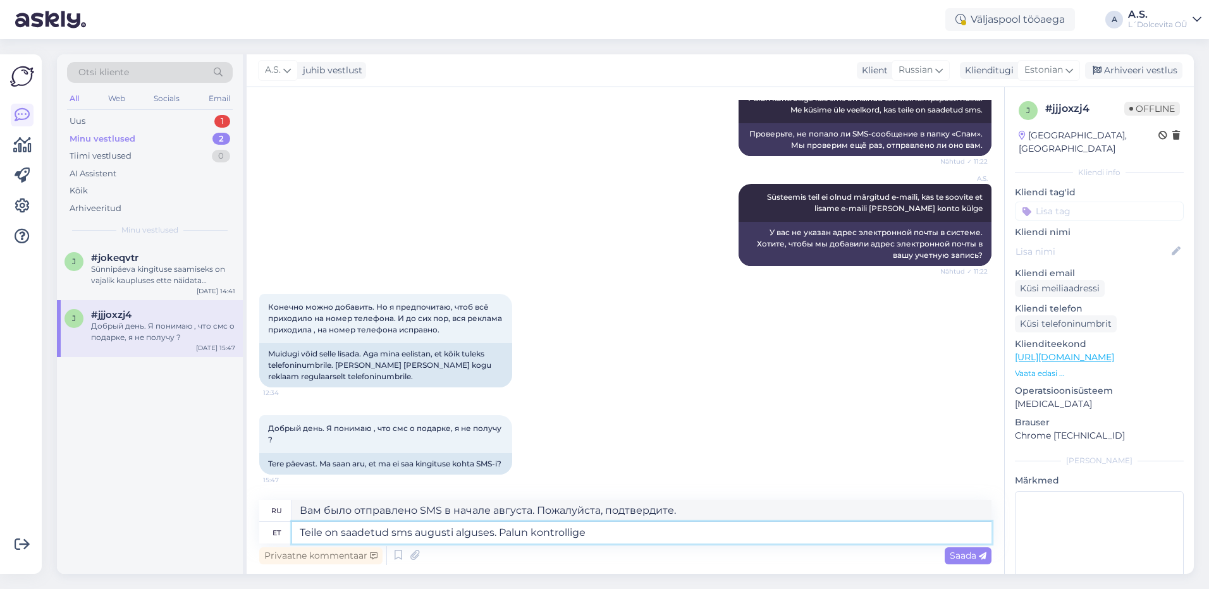
type textarea "Teile on saadetud sms augusti alguses. Palun kontrollige"
type textarea "Вам было отправлено SMS в начале августа. Проверьте, пожалуйста."
type textarea "Teile on saadetud sms augusti alguses. Palun kontrollige rämpsposti ka"
type textarea "Вам было отправлено SMS в начале августа. Проверьте папку со спамом."
type textarea "Teile on saadetud sms augusti alguses. Palun kontrollige rämpsposti kausta ka."
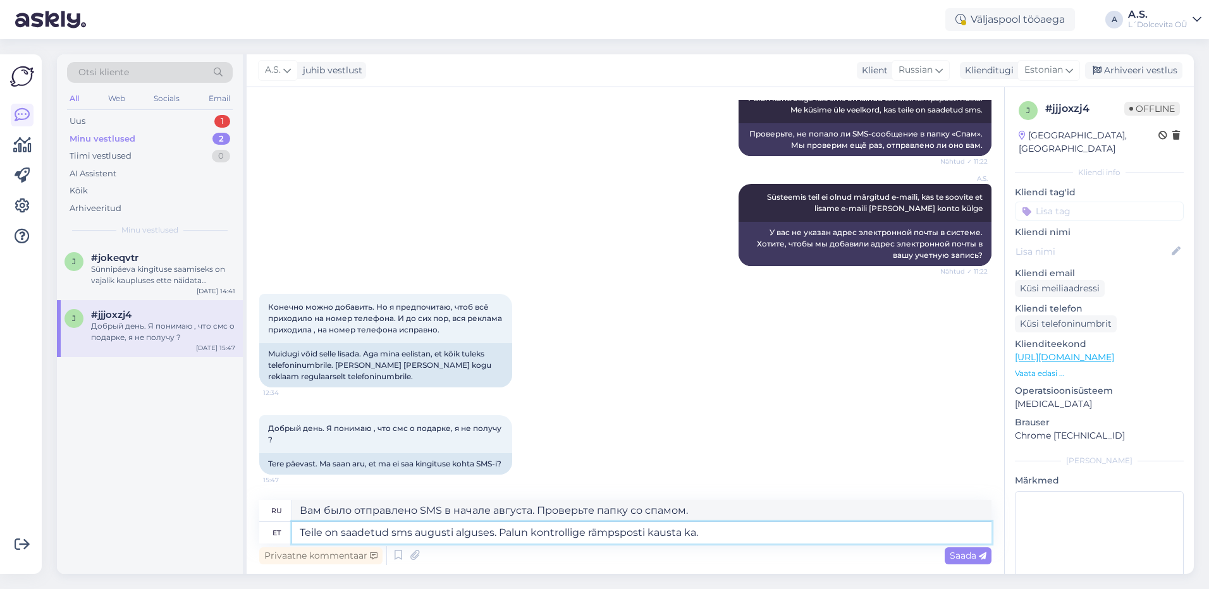
type textarea "Вам было отправлено SMS в начале августа. Проверьте также папку со спамом."
type textarea "Teile on saadetud sms augusti alguses. Palun kontrollige rämpsposti kausta ka."
click at [961, 554] on span "Saada" at bounding box center [967, 555] width 37 height 11
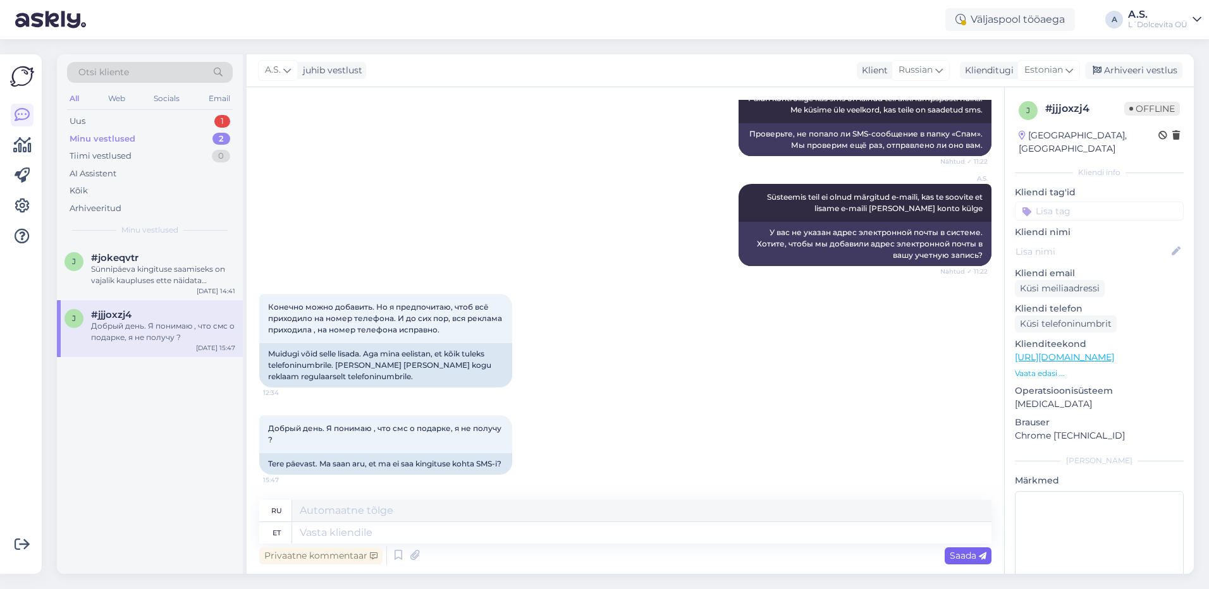
scroll to position [848, 0]
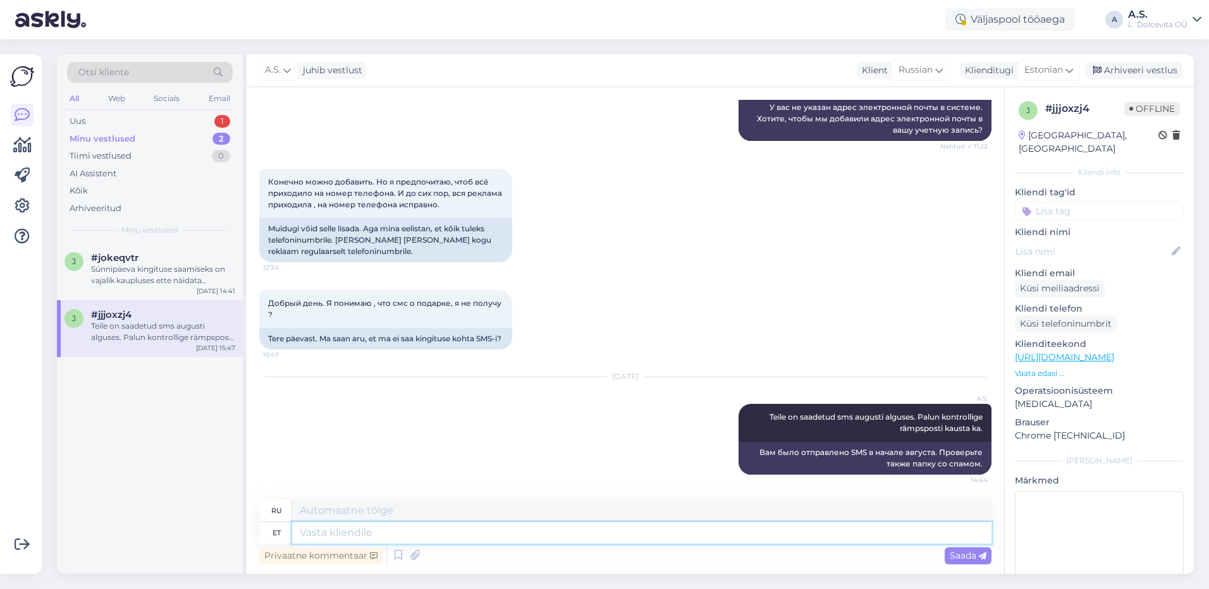
click at [783, 532] on textarea at bounding box center [641, 532] width 699 height 21
type textarea "Meie"
type textarea "Наш"
type textarea "[PERSON_NAME] poolt"
type textarea "нами"
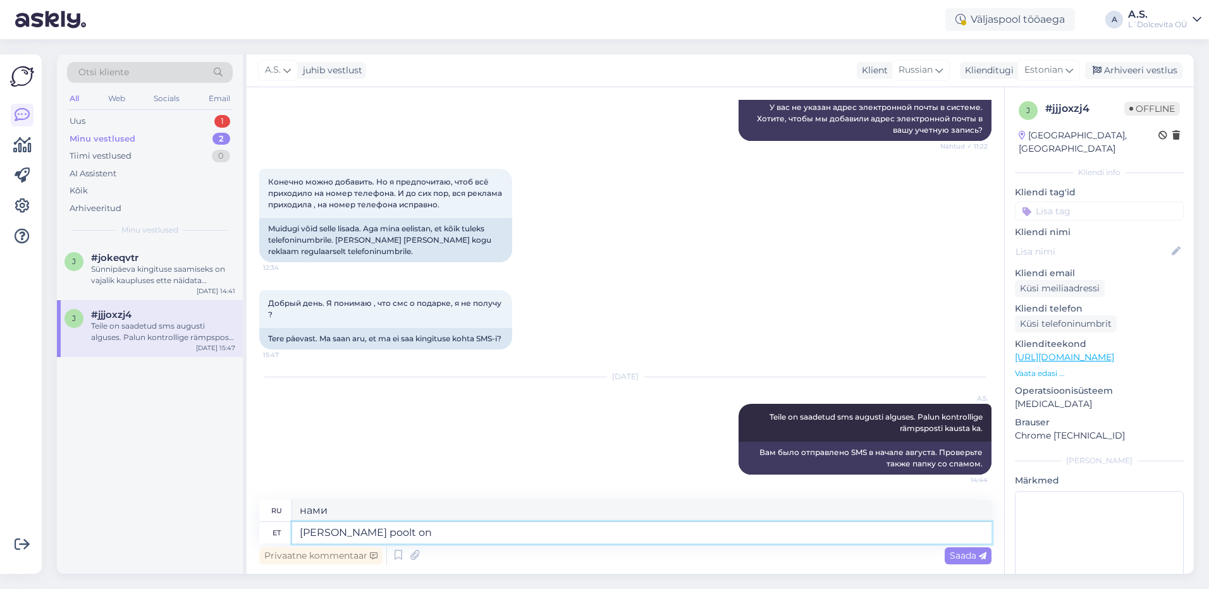
type textarea "[PERSON_NAME] poolt on ü"
type textarea "С нашей стороны,"
type textarea "[PERSON_NAME] poolt on üle"
type textarea "Для нас все кончено."
type textarea "[PERSON_NAME] poolt on üle kontrollitud"
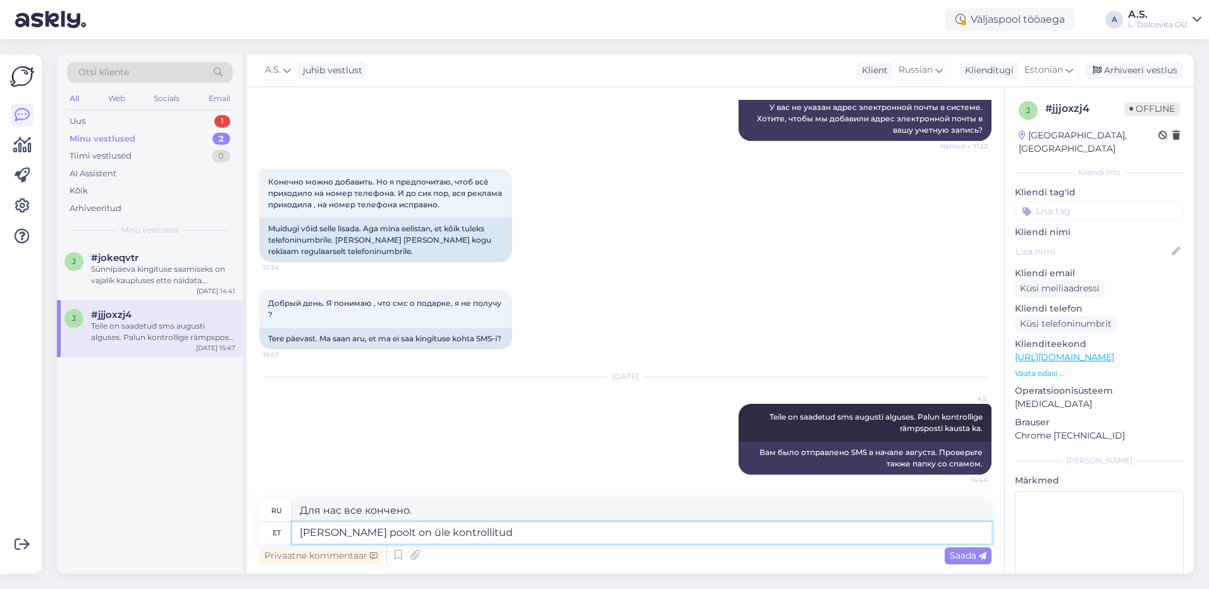
type textarea "Мы проверили"
type textarea "[PERSON_NAME] poolt on üle kontrollitud et"
type textarea "Мы проверили, что"
type textarea "[PERSON_NAME] poolt on üle kontrollitud et sms"
type textarea "Мы проверили, что СМС"
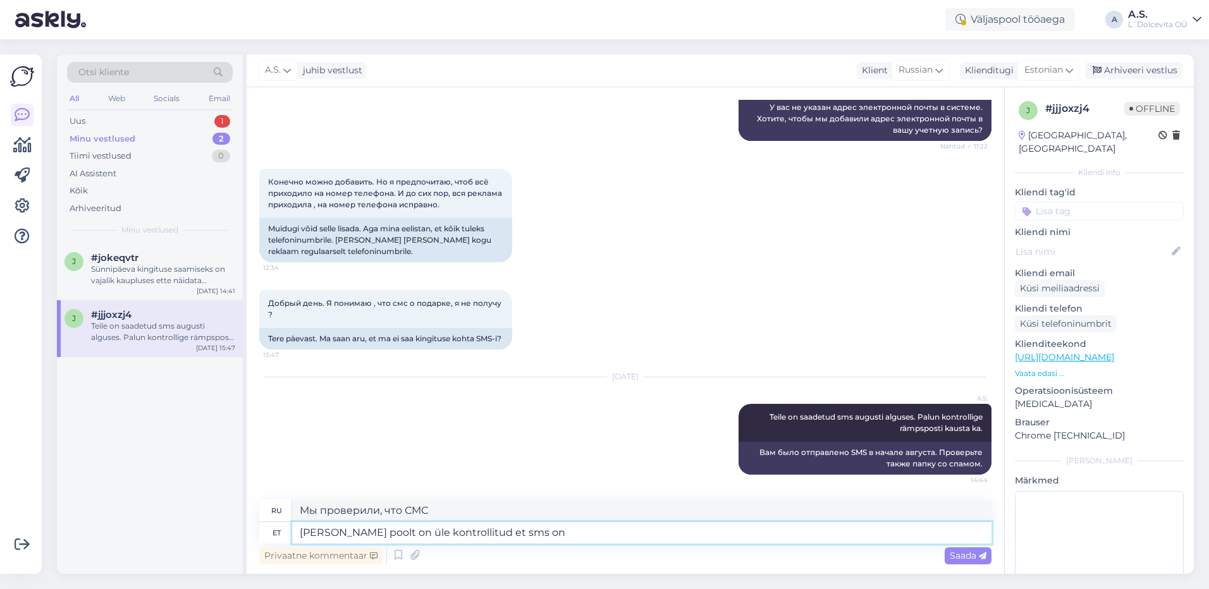
type textarea "[PERSON_NAME] poolt on üle kontrollitud et sms on s"
type textarea "Мы проверили, что СМС-сообщение"
type textarea "[PERSON_NAME] poolt on üle kontrollitud et sms on saadetud."
type textarea "Мы подтвердили отправку SMS."
type textarea "[PERSON_NAME] poolt on üle kontrollitud et sms on saadetud."
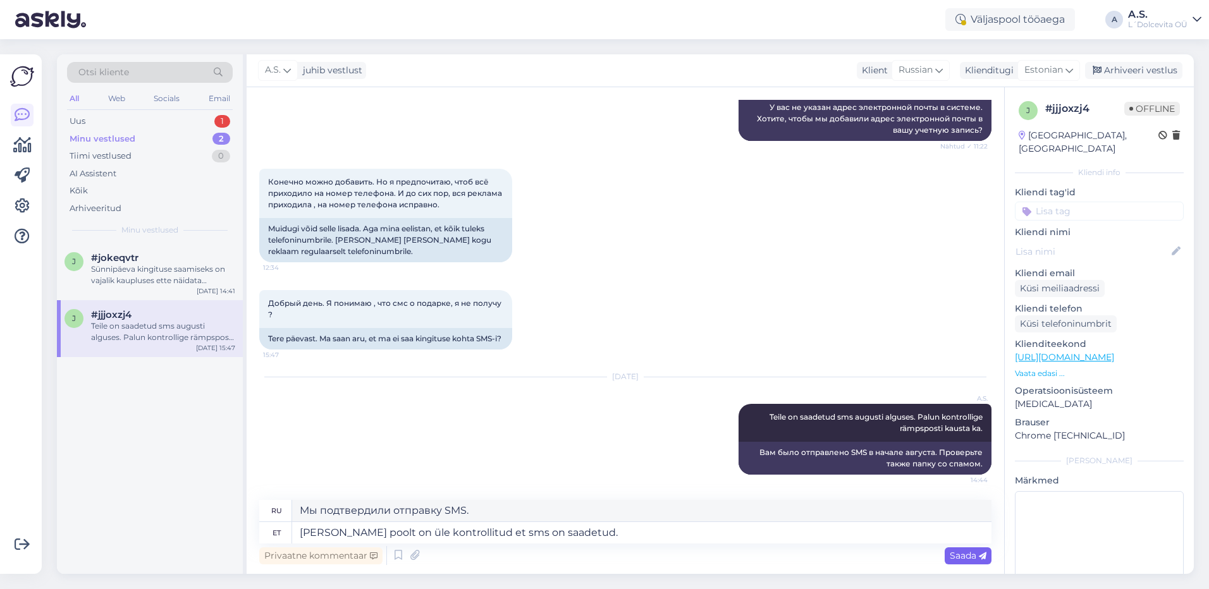
click at [949, 556] on span "Saada" at bounding box center [967, 555] width 37 height 11
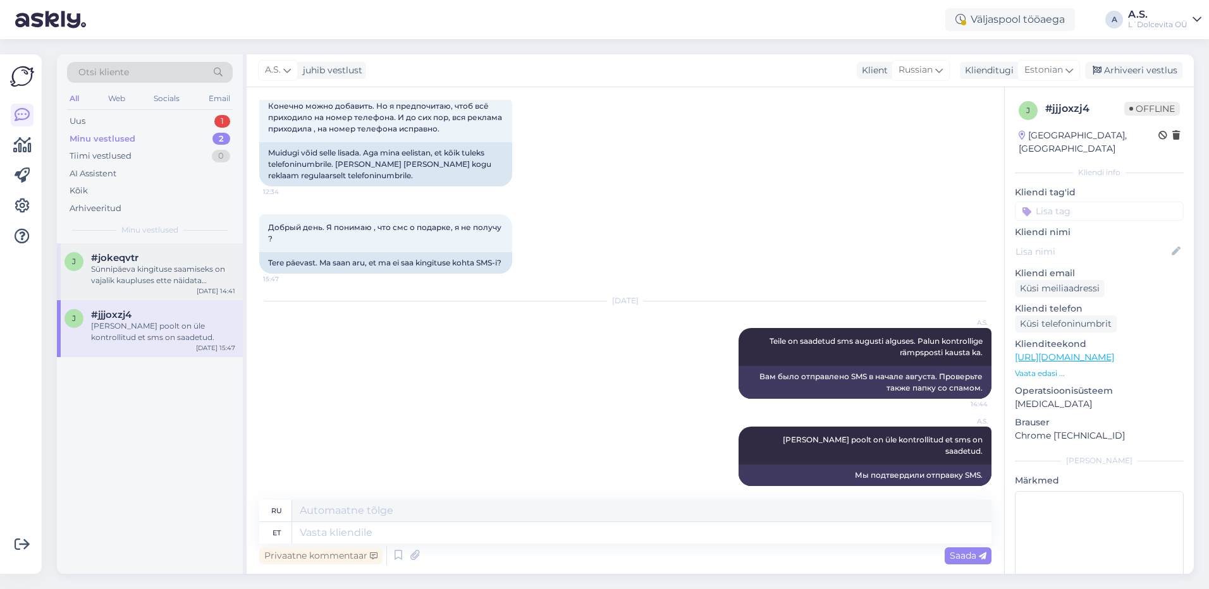
click at [159, 259] on div "#jokeqvtr" at bounding box center [163, 257] width 144 height 11
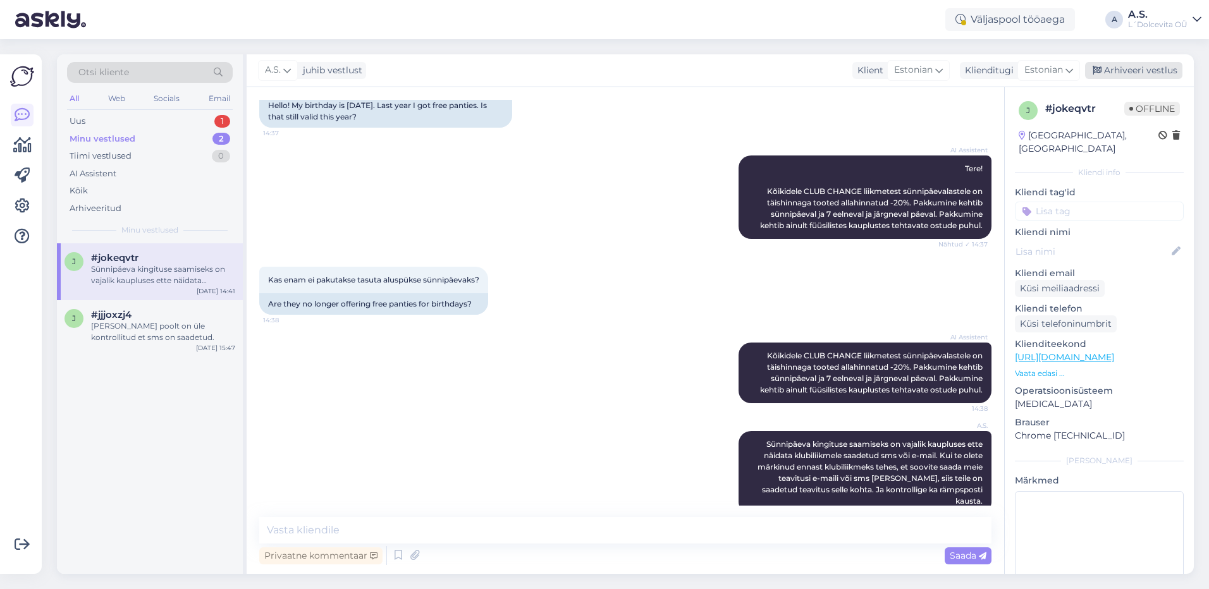
click at [1140, 68] on div "Arhiveeri vestlus" at bounding box center [1133, 70] width 97 height 17
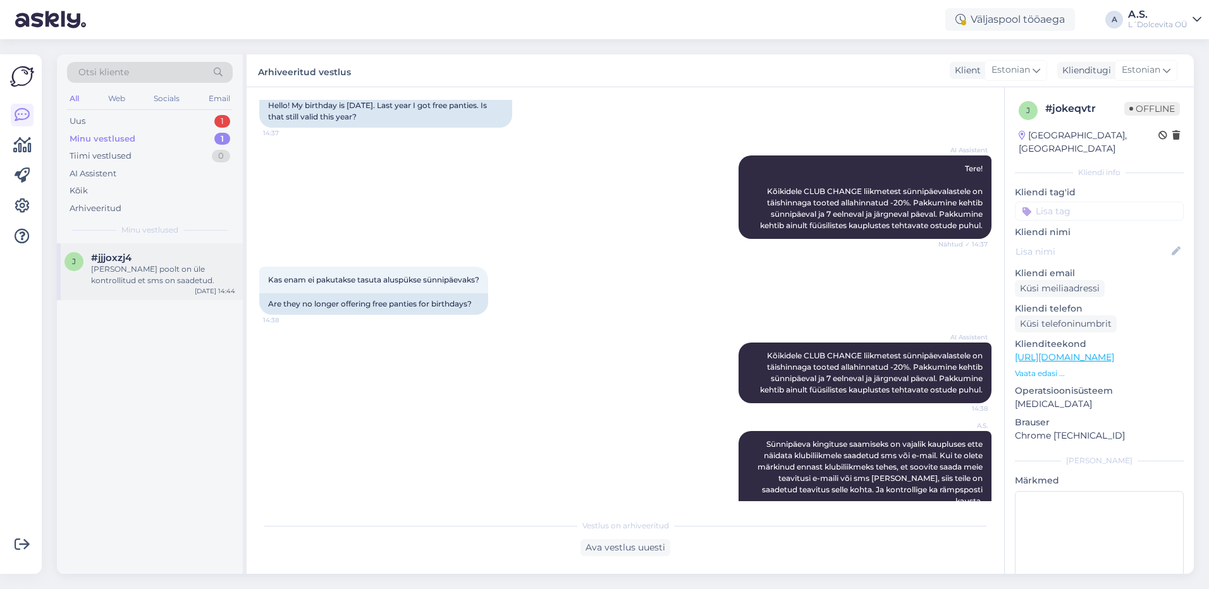
click at [145, 274] on div "[PERSON_NAME] poolt on üle kontrollitud et sms on saadetud." at bounding box center [163, 275] width 144 height 23
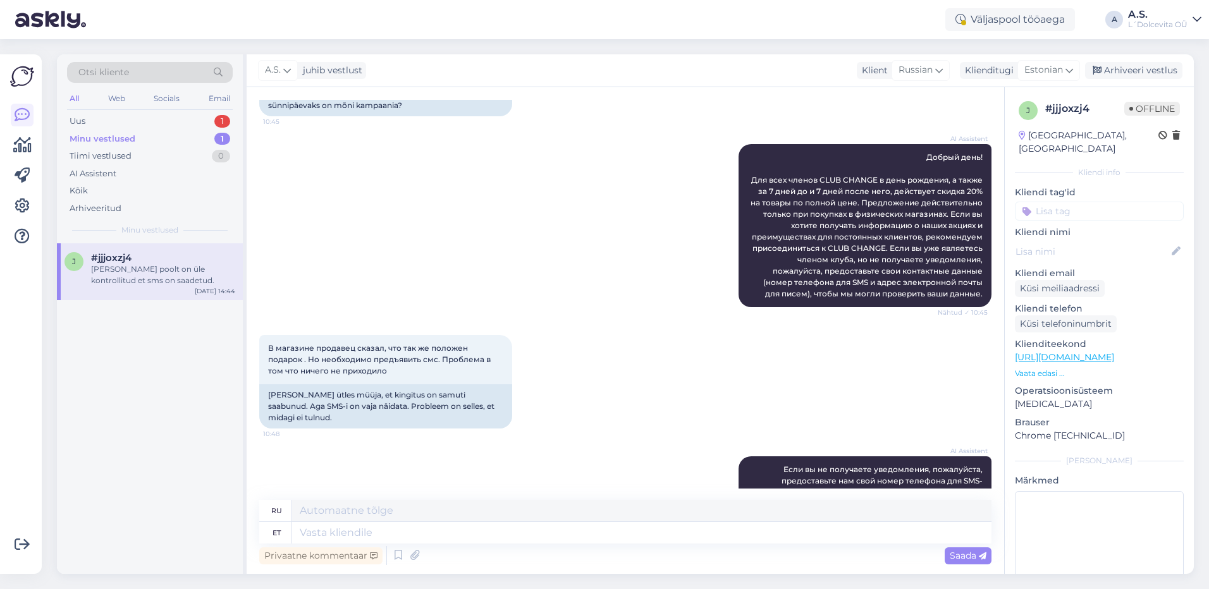
scroll to position [923, 0]
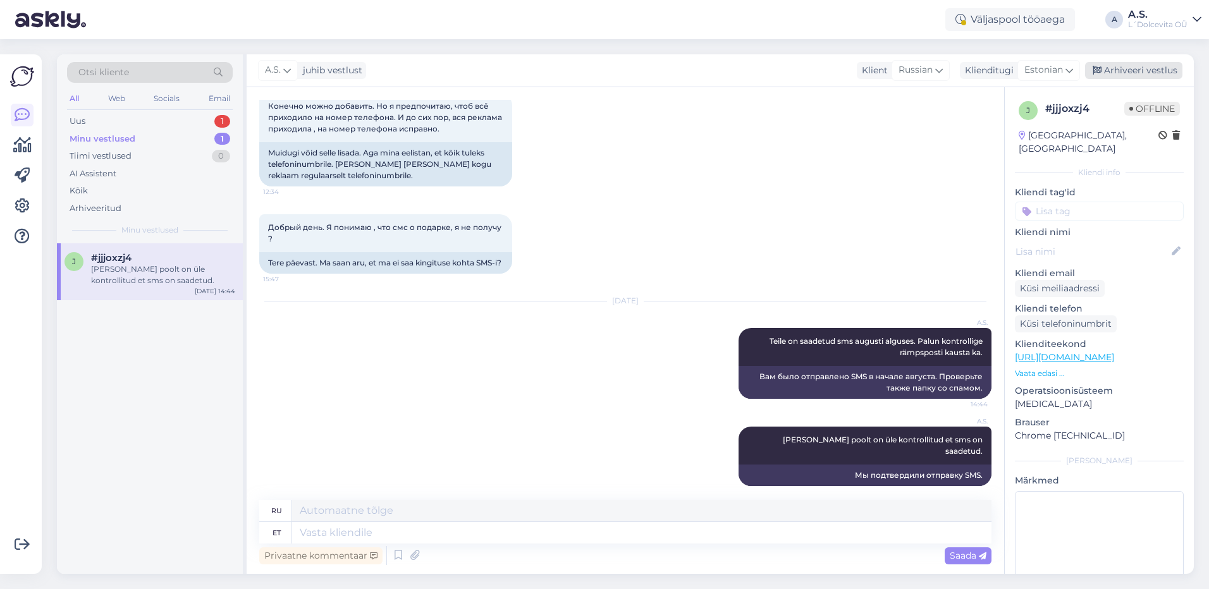
click at [1131, 70] on div "Arhiveeri vestlus" at bounding box center [1133, 70] width 97 height 17
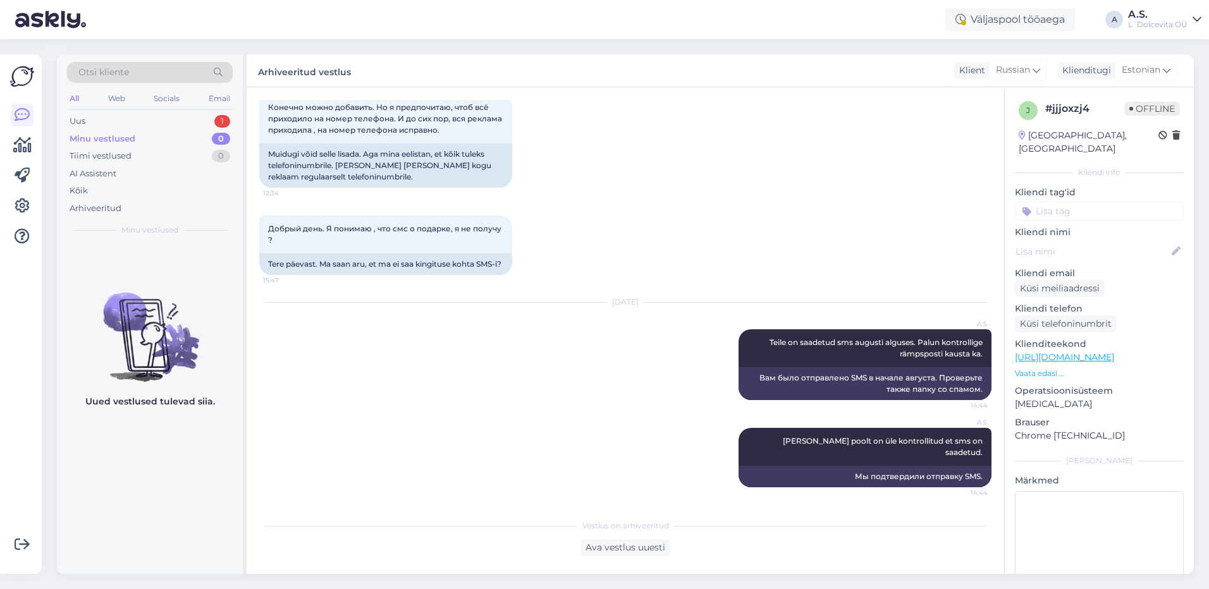
scroll to position [911, 0]
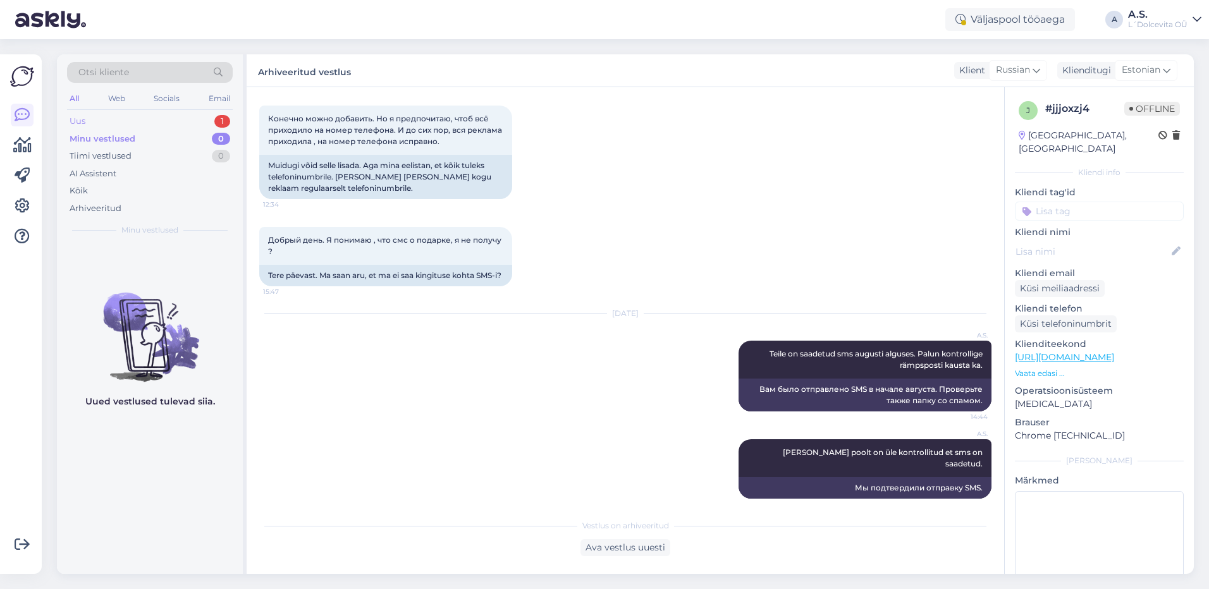
click at [119, 125] on div "Uus 1" at bounding box center [150, 122] width 166 height 18
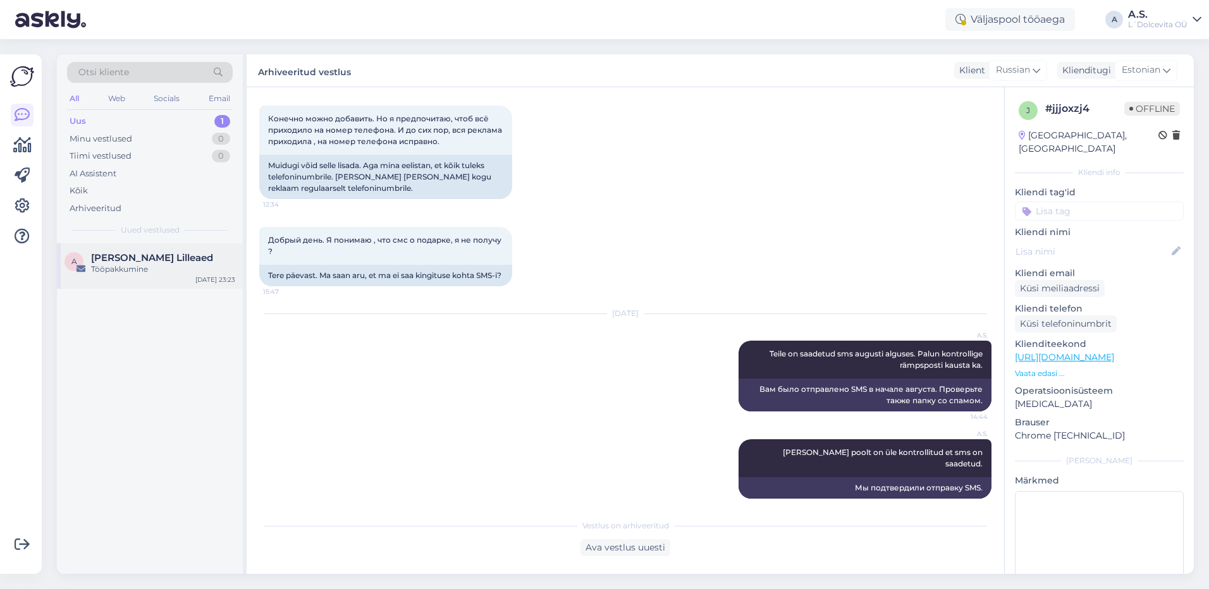
click at [157, 270] on div "Tööpakkumine" at bounding box center [163, 269] width 144 height 11
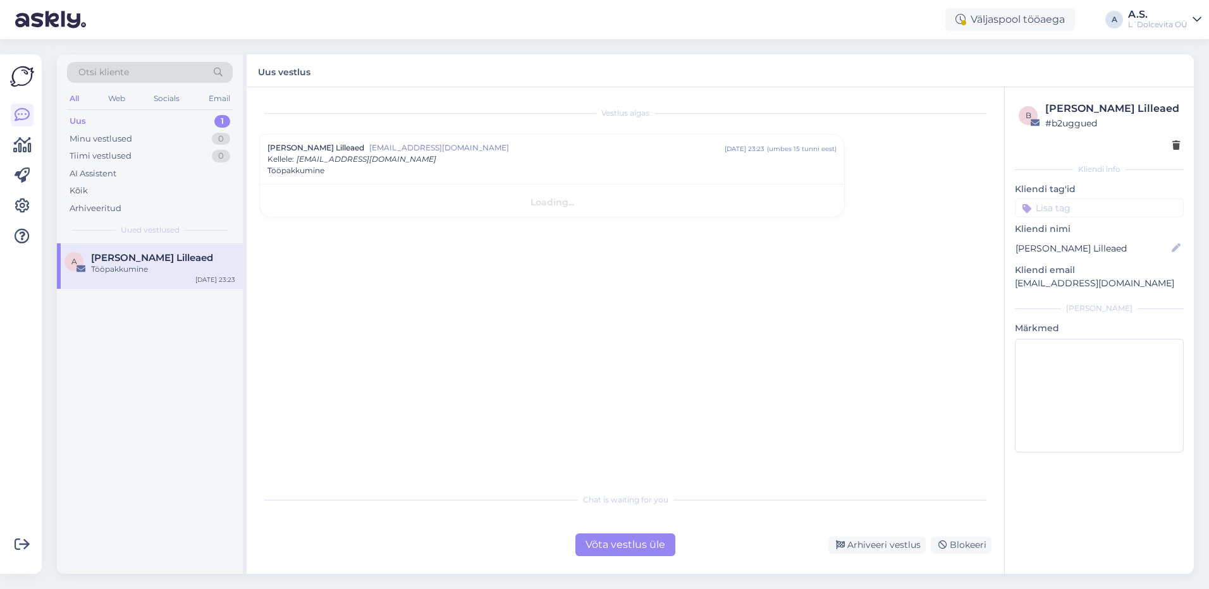
scroll to position [0, 0]
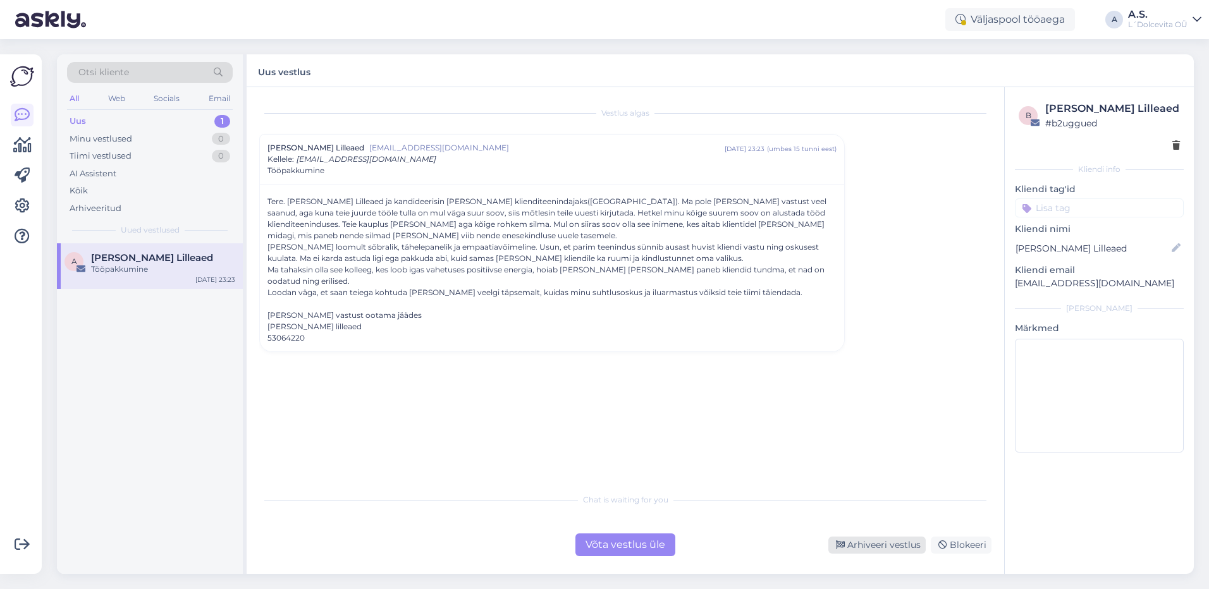
click at [865, 543] on div "Arhiveeri vestlus" at bounding box center [876, 545] width 97 height 17
